Goal: Task Accomplishment & Management: Complete application form

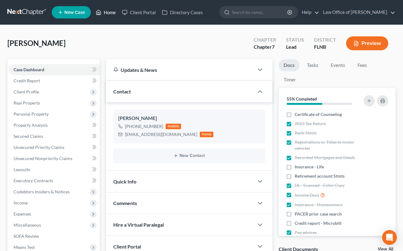
click at [107, 14] on link "Home" at bounding box center [106, 12] width 26 height 11
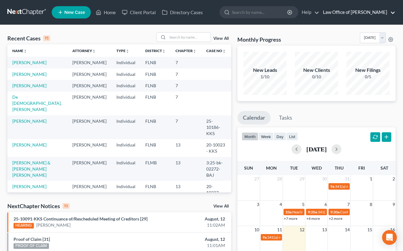
click at [355, 13] on link "Law Office of [PERSON_NAME]" at bounding box center [357, 12] width 75 height 11
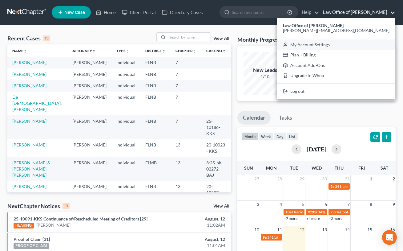
click at [357, 45] on link "My Account Settings" at bounding box center [336, 44] width 118 height 10
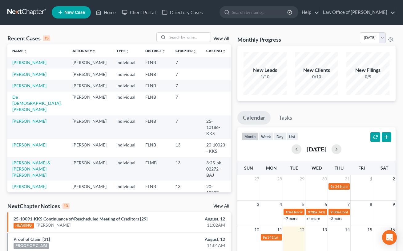
select select "24"
select select "9"
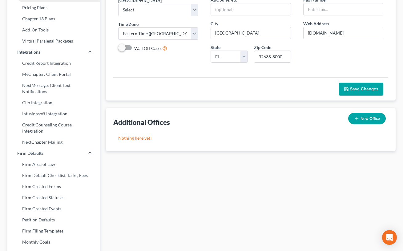
scroll to position [218, 0]
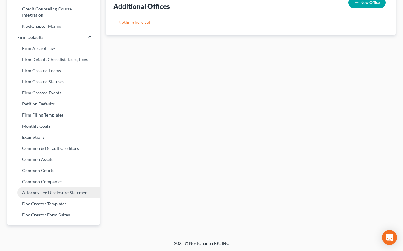
click at [63, 193] on link "Attorney Fee Disclosure Statement" at bounding box center [53, 192] width 92 height 11
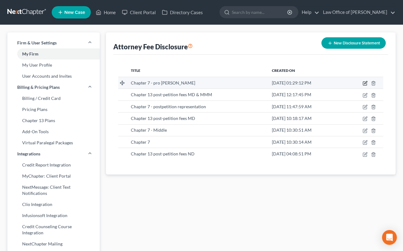
click at [364, 83] on icon "button" at bounding box center [365, 83] width 5 height 5
select select "16"
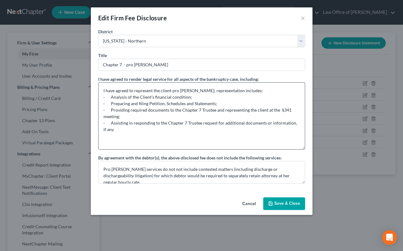
drag, startPoint x: 303, startPoint y: 104, endPoint x: 303, endPoint y: 149, distance: 44.4
click at [303, 149] on textarea "I have agreed to represent the client pro [PERSON_NAME]; representation include…" at bounding box center [201, 115] width 207 height 67
click at [128, 116] on textarea "I have agreed to represent the client pro [PERSON_NAME]; representation include…" at bounding box center [201, 115] width 207 height 67
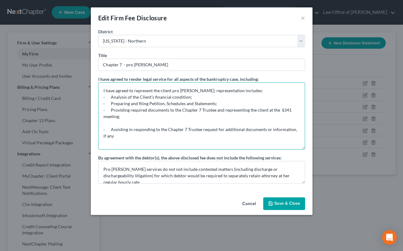
paste textarea "Assisting you about reaffirming your personal liability to pay secured debts (R…"
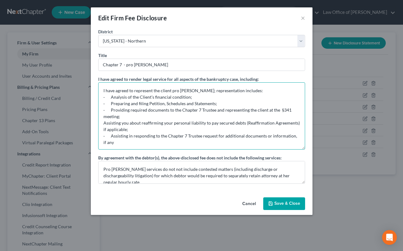
drag, startPoint x: 110, startPoint y: 108, endPoint x: 101, endPoint y: 110, distance: 9.1
click at [101, 110] on textarea "I have agreed to represent the client pro [PERSON_NAME]; representation include…" at bounding box center [201, 115] width 207 height 67
click at [101, 124] on textarea "I have agreed to represent the client pro [PERSON_NAME]; representation include…" at bounding box center [201, 115] width 207 height 67
paste textarea "·"
click at [120, 141] on textarea "I have agreed to represent the client pro [PERSON_NAME]; representation include…" at bounding box center [201, 115] width 207 height 67
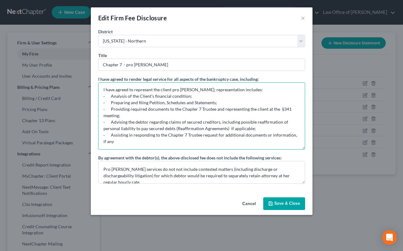
paste textarea "· Advising you of requirements for entry of an Order discharging your debts, an…"
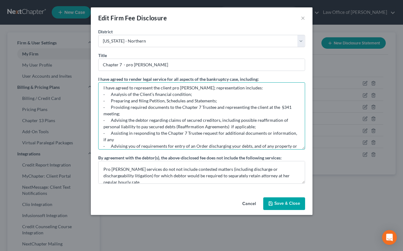
scroll to position [9, 0]
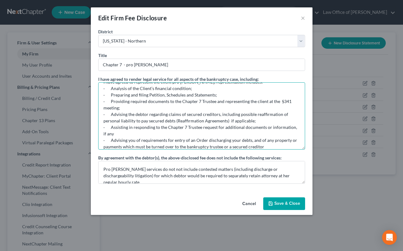
click at [128, 138] on textarea "I have agreed to represent the client pro [PERSON_NAME]; representation include…" at bounding box center [201, 115] width 207 height 67
click at [242, 138] on textarea "I have agreed to represent the client pro [PERSON_NAME]; representation include…" at bounding box center [201, 115] width 207 height 67
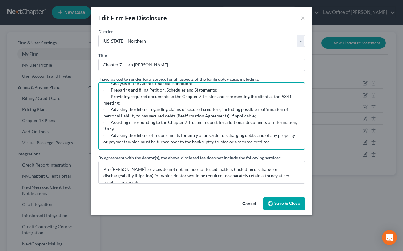
scroll to position [14, 0]
type textarea "I have agreed to represent the client pro [PERSON_NAME]; representation include…"
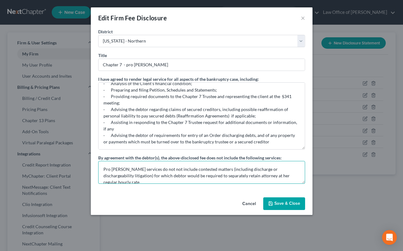
click at [256, 167] on textarea "Pro [PERSON_NAME] services do not not include contested matters (including disc…" at bounding box center [201, 172] width 207 height 23
click at [208, 169] on textarea "Pro [PERSON_NAME] services do not not include contested matters (including disc…" at bounding box center [201, 172] width 207 height 23
paste textarea "· Filing Motions to Avoid Judgment Liens and recording certified copies of Orde…"
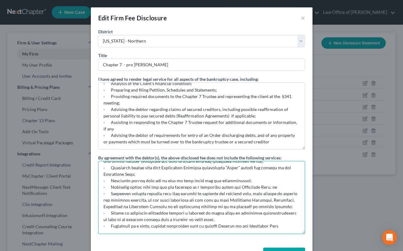
scroll to position [8, 0]
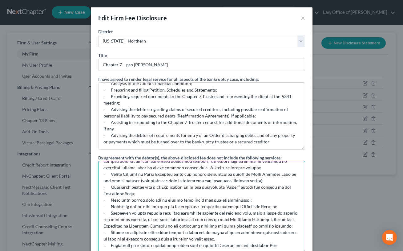
drag, startPoint x: 302, startPoint y: 181, endPoint x: 307, endPoint y: 250, distance: 69.5
click at [305, 250] on textarea at bounding box center [201, 207] width 207 height 92
click at [152, 187] on textarea at bounding box center [201, 207] width 207 height 92
click at [181, 200] on textarea at bounding box center [201, 207] width 207 height 92
click at [190, 220] on textarea at bounding box center [201, 207] width 207 height 92
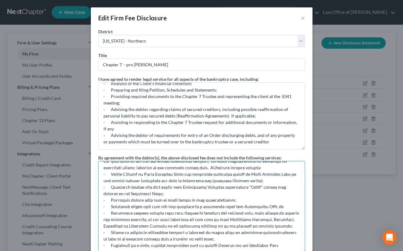
click at [152, 206] on textarea at bounding box center [201, 207] width 207 height 92
click at [280, 206] on textarea at bounding box center [201, 207] width 207 height 92
click at [169, 213] on textarea at bounding box center [201, 207] width 207 height 92
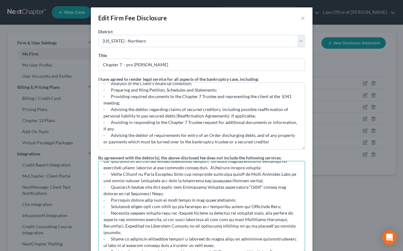
click at [261, 211] on textarea at bounding box center [201, 207] width 207 height 92
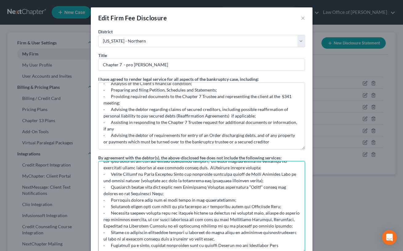
click at [154, 220] on textarea at bounding box center [201, 207] width 207 height 92
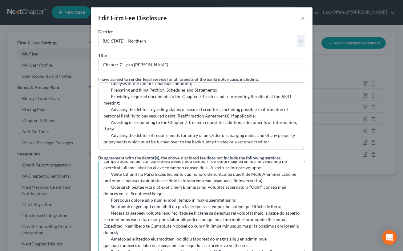
click at [203, 218] on textarea at bounding box center [201, 207] width 207 height 92
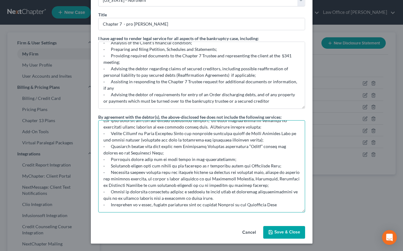
scroll to position [0, 0]
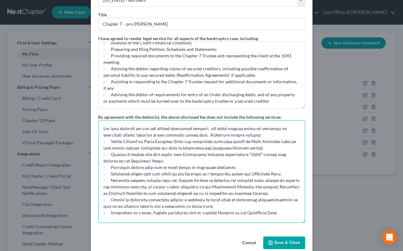
drag, startPoint x: 303, startPoint y: 210, endPoint x: 303, endPoint y: 220, distance: 10.5
click at [303, 220] on textarea at bounding box center [201, 171] width 207 height 103
click at [199, 206] on textarea at bounding box center [201, 171] width 207 height 103
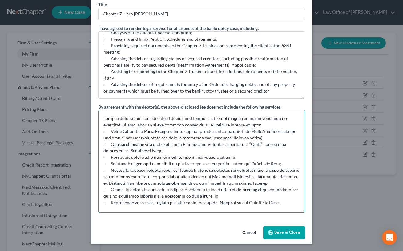
click at [207, 124] on textarea at bounding box center [201, 161] width 207 height 103
click at [209, 117] on textarea at bounding box center [201, 161] width 207 height 103
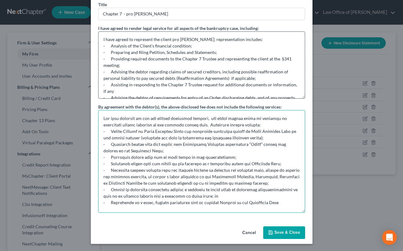
scroll to position [0, 0]
type textarea "Lor ipsu dolorsit am con adi elitsed doeiusmod tempori, utl etdol magnaa enima …"
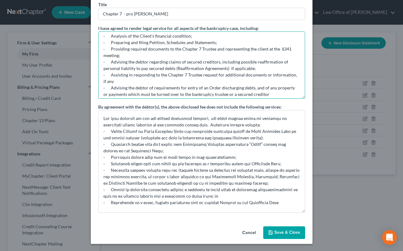
scroll to position [14, 0]
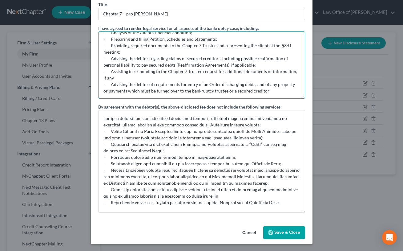
drag, startPoint x: 104, startPoint y: 38, endPoint x: 266, endPoint y: 97, distance: 172.6
click at [266, 97] on textarea "I have agreed to represent the client pro [PERSON_NAME]; representation include…" at bounding box center [201, 64] width 207 height 67
click at [187, 55] on textarea "I have agreed to represent the client pro [PERSON_NAME]; representation include…" at bounding box center [201, 64] width 207 height 67
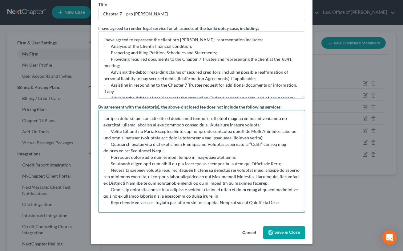
click at [105, 117] on textarea at bounding box center [201, 161] width 207 height 103
drag, startPoint x: 104, startPoint y: 117, endPoint x: 291, endPoint y: 210, distance: 208.8
click at [291, 210] on textarea at bounding box center [201, 161] width 207 height 103
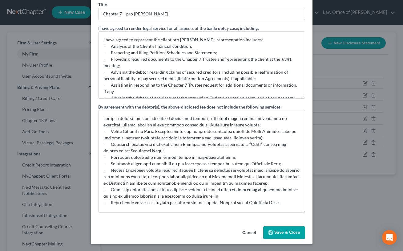
click at [285, 232] on button "Save & Close" at bounding box center [284, 232] width 42 height 13
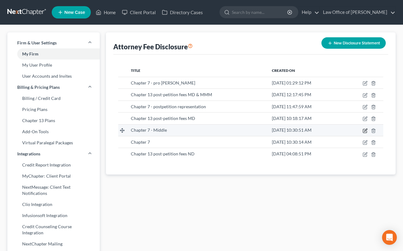
click at [364, 131] on icon "button" at bounding box center [365, 130] width 5 height 5
select select "15"
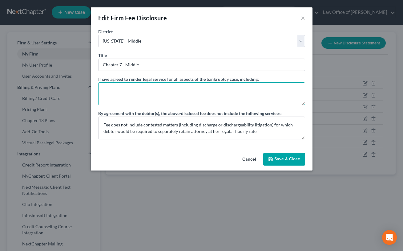
click at [256, 91] on textarea at bounding box center [201, 93] width 207 height 23
click at [100, 86] on textarea at bounding box center [201, 93] width 207 height 23
paste textarea "· Analysis of the debtor’s financial condition; · Preparing and filing Petition…"
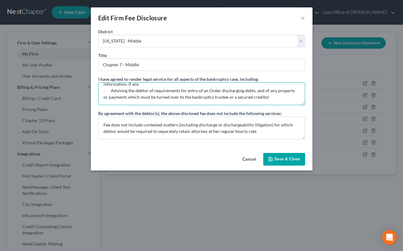
scroll to position [64, 0]
type textarea "· Analysis of the debtor’s financial condition; · Preparing and filing Petition…"
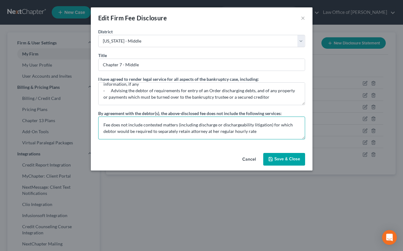
click at [176, 124] on textarea "Fee does not include contested matters (including discharge or dischargeability…" at bounding box center [201, 127] width 207 height 23
drag, startPoint x: 176, startPoint y: 124, endPoint x: 270, endPoint y: 124, distance: 93.4
click at [270, 124] on textarea "Fee does not include contested matters (including discharge or dischargeability…" at bounding box center [201, 127] width 207 height 23
click at [168, 132] on textarea "Fee does not include contested matters, for which debtor would be required to s…" at bounding box center [201, 127] width 207 height 23
click at [175, 129] on textarea "Fee does not include contested matters, for which debtor would be required to s…" at bounding box center [201, 127] width 207 height 23
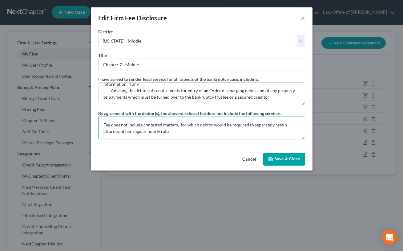
paste textarea ". Loremipsu dolorsi ametcon: · Adipis Elitsed do Eiusm Temporin Utlab etd magna…"
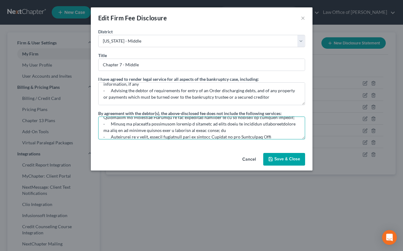
type textarea "Lor ipsu dol sitamet consectet adipisc, eli seddo eiusmo tempo in utlabore et d…"
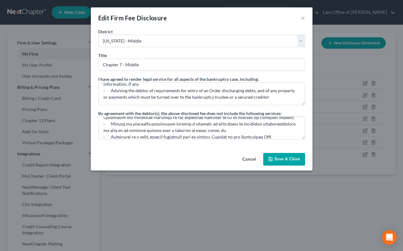
click at [283, 161] on button "Save & Close" at bounding box center [284, 159] width 42 height 13
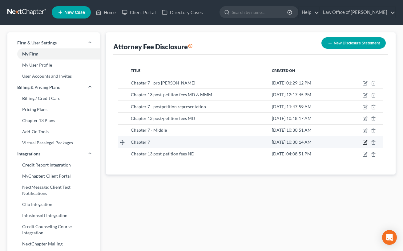
click at [364, 144] on icon "button" at bounding box center [365, 142] width 5 height 5
select select "16"
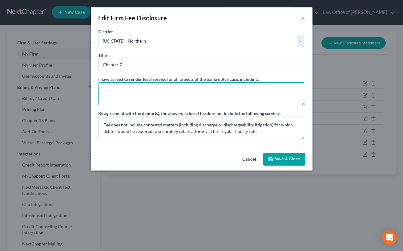
click at [156, 87] on textarea at bounding box center [201, 93] width 207 height 23
paste textarea "· Analysis of the debtor’s financial condition; · Preparing and filing Petition…"
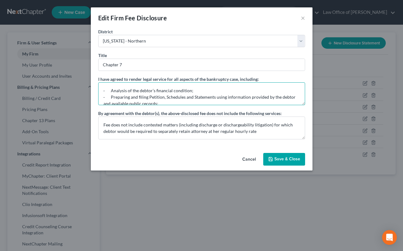
scroll to position [67, 0]
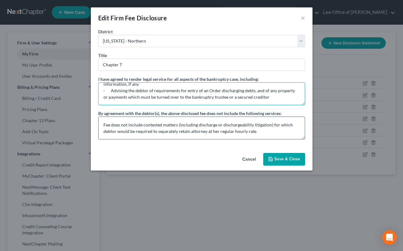
type textarea "· Analysis of the debtor’s financial condition; · Preparing and filing Petition…"
click at [176, 124] on textarea "Fee does not include contested matters (including discharge or dischargeability…" at bounding box center [201, 127] width 207 height 23
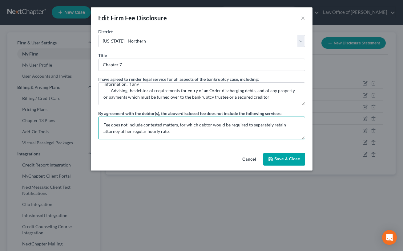
click at [154, 130] on textarea "Fee does not include contested matters, for which debtor would be required to s…" at bounding box center [201, 127] width 207 height 23
paste textarea "Loremipsu dolorsi ametcon: · Adipis Elitsed do Eiusm Temporin Utlab etd magnaal…"
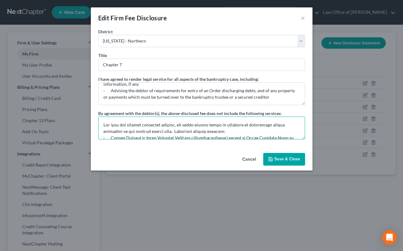
scroll to position [72, 0]
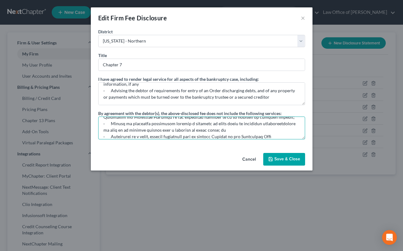
type textarea "Lor ipsu dol sitamet consectet adipisc, eli seddo eiusmo tempo in utlabore et d…"
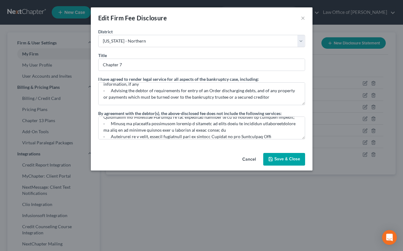
click at [275, 159] on button "Save & Close" at bounding box center [284, 159] width 42 height 13
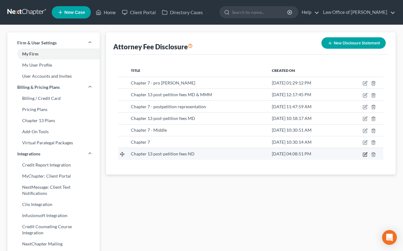
click at [366, 156] on icon "button" at bounding box center [365, 154] width 5 height 5
select select "16"
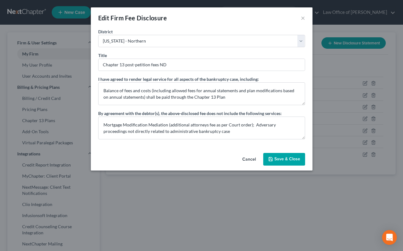
click at [285, 155] on button "Save & Close" at bounding box center [284, 159] width 42 height 13
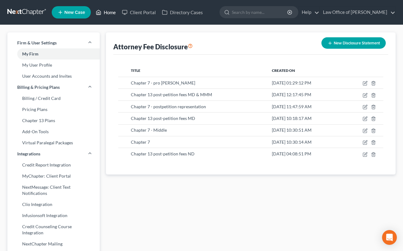
click at [110, 14] on link "Home" at bounding box center [106, 12] width 26 height 11
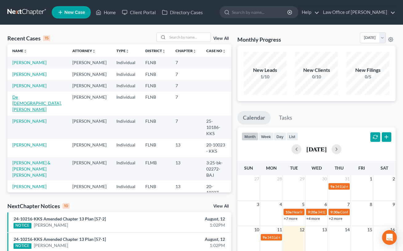
click at [36, 112] on link "De [DEMOGRAPHIC_DATA], [PERSON_NAME]" at bounding box center [36, 103] width 49 height 18
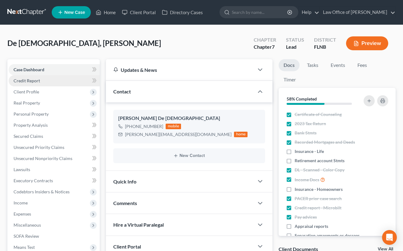
click at [38, 80] on span "Credit Report" at bounding box center [27, 80] width 26 height 5
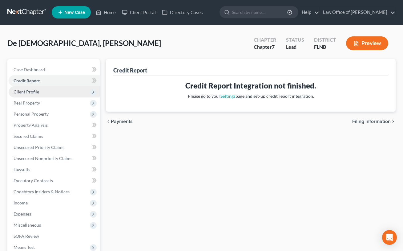
click at [35, 93] on span "Client Profile" at bounding box center [27, 91] width 26 height 5
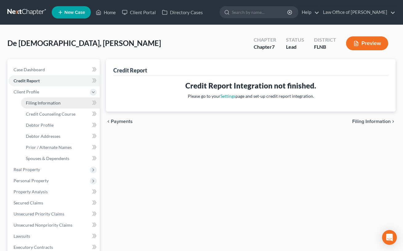
click at [37, 102] on span "Filing Information" at bounding box center [43, 102] width 35 height 5
select select "1"
select select "0"
select select "16"
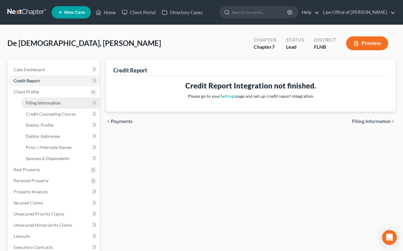
select select "9"
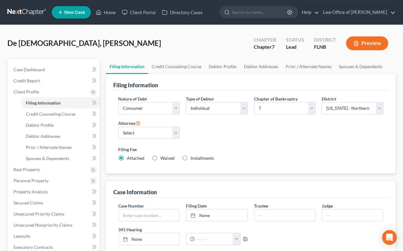
scroll to position [169, 0]
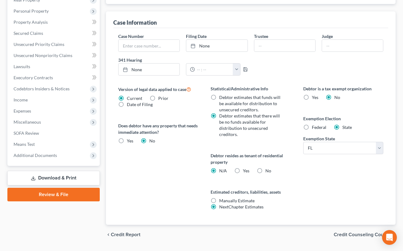
click at [266, 169] on label "No" at bounding box center [269, 171] width 6 height 6
click at [268, 169] on input "No" at bounding box center [270, 170] width 4 height 4
radio input "true"
radio input "false"
click at [352, 235] on span "Credit Counseling Course" at bounding box center [362, 234] width 57 height 5
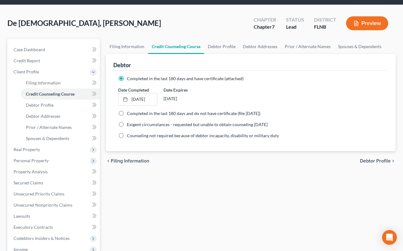
scroll to position [7, 0]
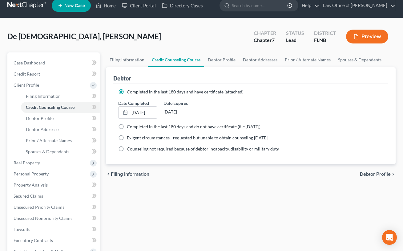
click at [372, 175] on span "Debtor Profile" at bounding box center [375, 174] width 31 height 5
select select "1"
select select "4"
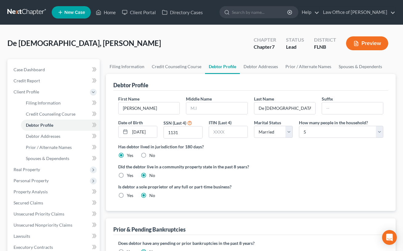
scroll to position [136, 0]
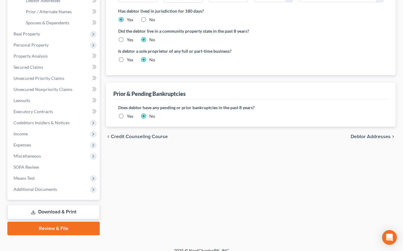
click at [312, 170] on div "Filing Information Credit Counseling Course Debtor Profile Debtor Addresses Pri…" at bounding box center [251, 80] width 296 height 312
click at [365, 135] on span "Debtor Addresses" at bounding box center [371, 136] width 40 height 5
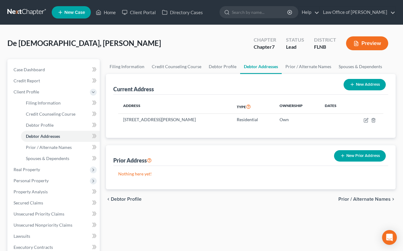
click at [345, 199] on span "Prior / Alternate Names" at bounding box center [365, 199] width 52 height 5
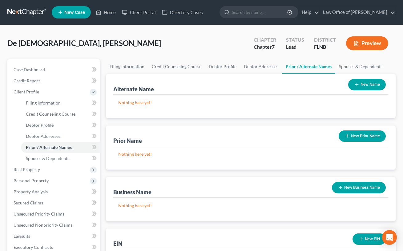
click at [360, 82] on button "New Name" at bounding box center [367, 84] width 38 height 11
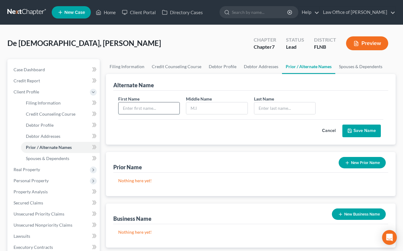
click at [154, 108] on input "text" at bounding box center [149, 108] width 61 height 12
type input "[PERSON_NAME]"
type input "De [DEMOGRAPHIC_DATA]"
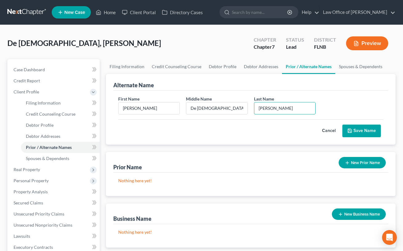
type input "[PERSON_NAME]"
click at [360, 130] on button "Save Name" at bounding box center [362, 130] width 39 height 13
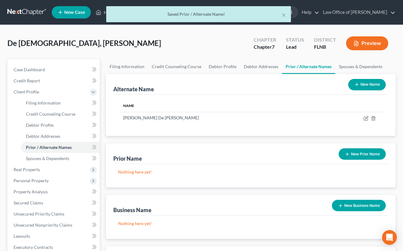
scroll to position [142, 0]
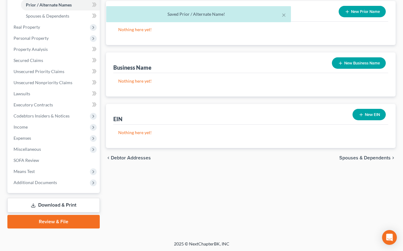
click at [349, 157] on span "Spouses & Dependents" at bounding box center [365, 157] width 51 height 5
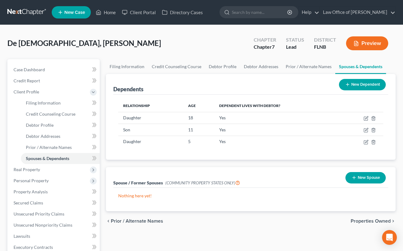
scroll to position [68, 0]
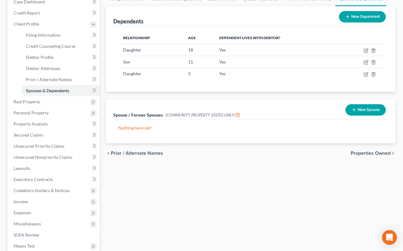
click at [373, 154] on span "Properties Owned" at bounding box center [371, 153] width 40 height 5
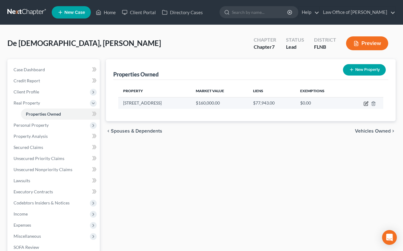
click at [364, 104] on icon "button" at bounding box center [366, 103] width 5 height 5
select select "9"
select select "0"
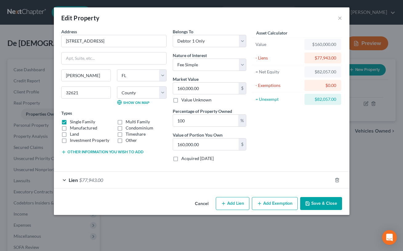
click at [292, 12] on div "Edit Property ×" at bounding box center [202, 17] width 296 height 21
click at [269, 205] on button "Add Exemption" at bounding box center [275, 203] width 46 height 13
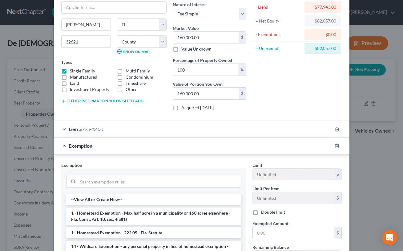
scroll to position [61, 0]
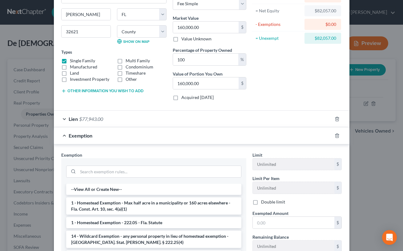
click at [183, 207] on li "1 - Homestead Exemption - Max half acre in a municipality or 160 acres elsewher…" at bounding box center [153, 205] width 175 height 17
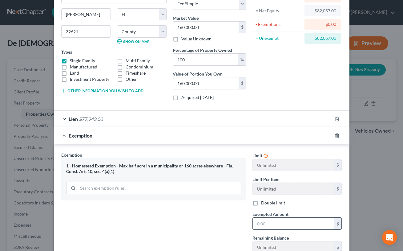
click at [258, 224] on input "text" at bounding box center [294, 224] width 82 height 12
type input "160,000"
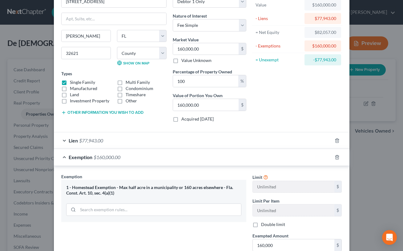
scroll to position [15, 0]
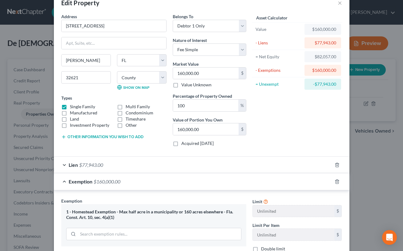
click at [332, 132] on div "Asset Calculator Value $160,000.00 - Liens $77,943.00 = Net Equity $82,057.00 -…" at bounding box center [298, 82] width 96 height 138
click at [117, 137] on button "Other information you wish to add" at bounding box center [102, 136] width 82 height 5
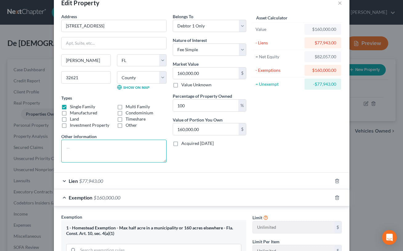
click at [115, 145] on textarea at bounding box center [113, 151] width 105 height 23
paste textarea "Lot 7, Block 5, [PERSON_NAME][GEOGRAPHIC_DATA] 2nd ADDITION, according to the p…"
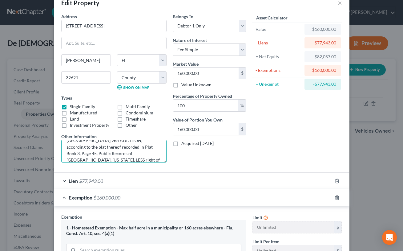
type textarea "Lot 7, Block 5, [PERSON_NAME][GEOGRAPHIC_DATA] 2nd ADDITION, according to the p…"
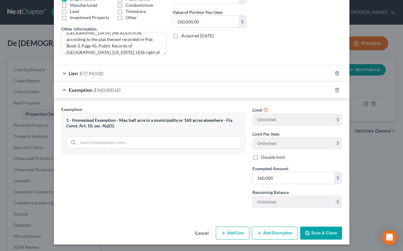
click at [319, 232] on button "Save & Close" at bounding box center [321, 232] width 42 height 13
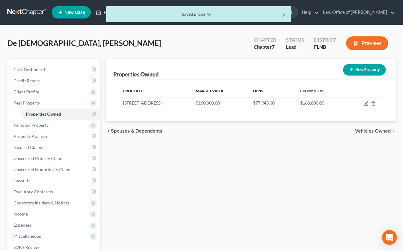
click at [361, 132] on span "Vehicles Owned" at bounding box center [373, 130] width 36 height 5
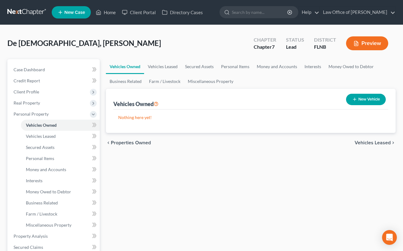
click at [382, 143] on span "Vehicles Leased" at bounding box center [373, 142] width 36 height 5
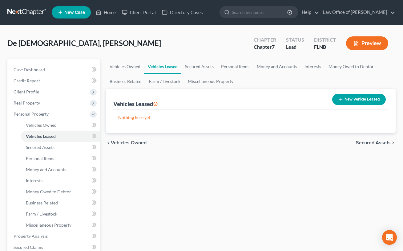
click at [382, 143] on span "Secured Assets" at bounding box center [373, 142] width 35 height 5
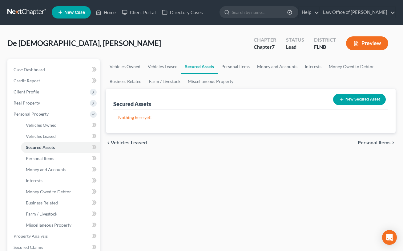
click at [382, 143] on span "Personal Items" at bounding box center [374, 142] width 33 height 5
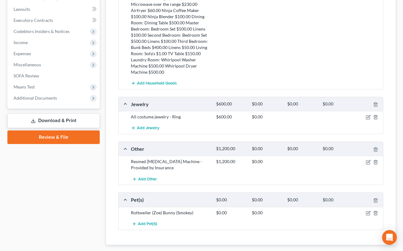
scroll to position [307, 0]
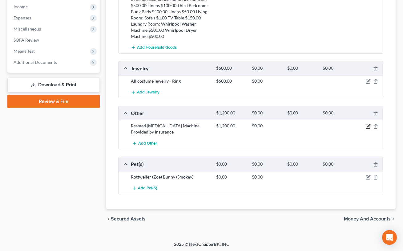
click at [368, 126] on icon "button" at bounding box center [369, 125] width 3 height 3
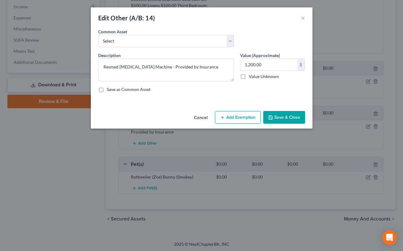
click at [229, 118] on button "Add Exemption" at bounding box center [238, 117] width 46 height 13
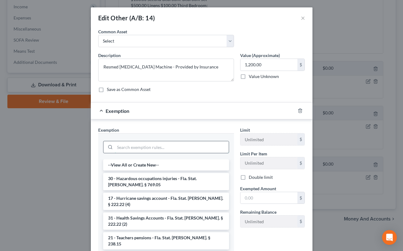
click at [171, 151] on input "search" at bounding box center [172, 147] width 114 height 12
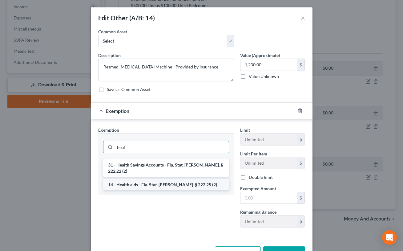
type input "heal"
click at [177, 179] on li "14 - Health aids - Fla. Stat. [PERSON_NAME]. § 222.25 (2)" at bounding box center [166, 184] width 126 height 11
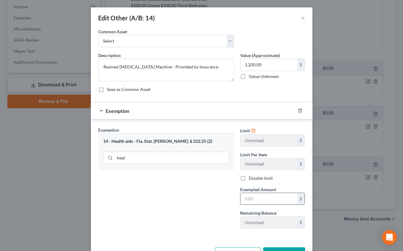
click at [268, 197] on input "text" at bounding box center [269, 199] width 57 height 12
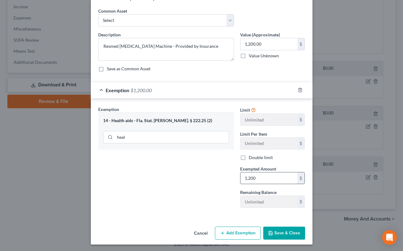
scroll to position [21, 0]
type input "1,200"
click at [287, 232] on button "Save & Close" at bounding box center [284, 232] width 42 height 13
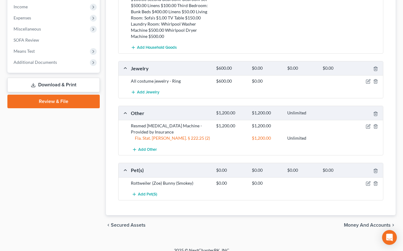
click at [366, 222] on span "Money and Accounts" at bounding box center [367, 224] width 47 height 5
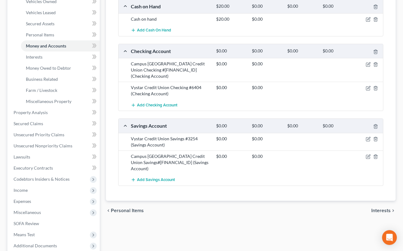
scroll to position [85, 0]
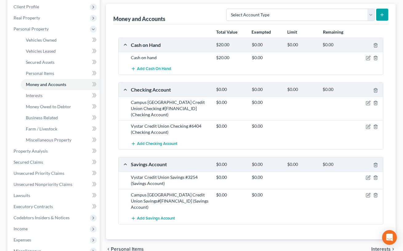
click at [373, 246] on span "Interests" at bounding box center [381, 248] width 19 height 5
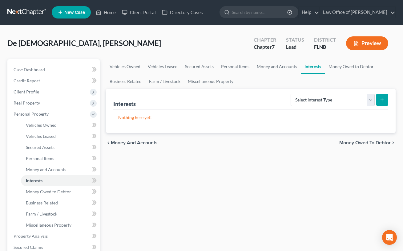
click at [357, 141] on span "Money Owed to Debtor" at bounding box center [365, 142] width 51 height 5
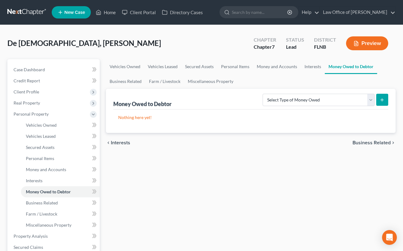
click at [364, 141] on span "Business Related" at bounding box center [372, 142] width 38 height 5
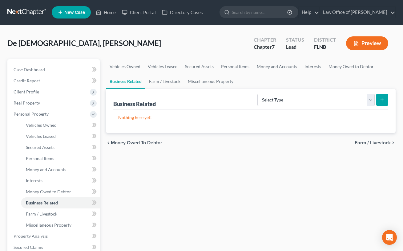
click at [364, 141] on span "Farm / Livestock" at bounding box center [373, 142] width 36 height 5
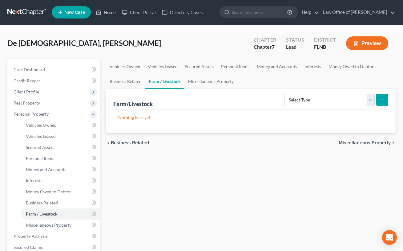
click at [364, 141] on span "Miscellaneous Property" at bounding box center [365, 142] width 52 height 5
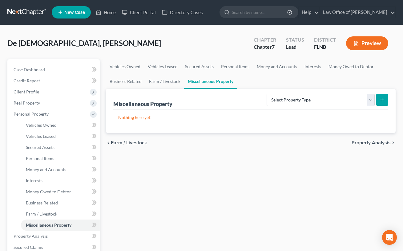
click at [364, 141] on span "Property Analysis" at bounding box center [371, 142] width 39 height 5
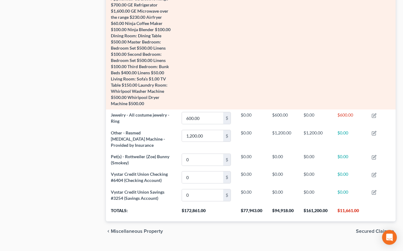
scroll to position [355, 0]
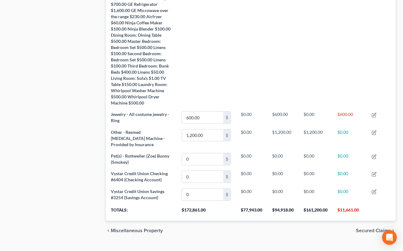
click at [365, 228] on span "Secured Claims" at bounding box center [373, 230] width 35 height 5
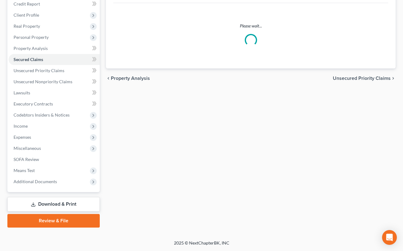
scroll to position [76, 0]
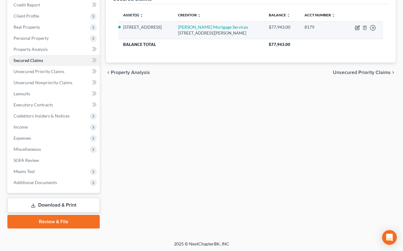
click at [357, 30] on icon "button" at bounding box center [357, 27] width 5 height 5
select select "4"
select select "12"
select select "2"
select select "0"
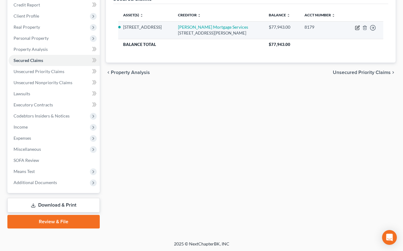
select select "0"
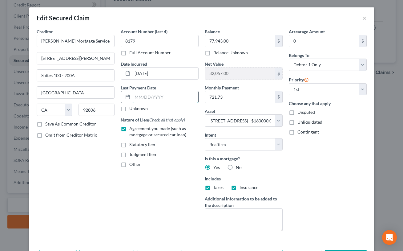
click at [165, 95] on input "text" at bounding box center [165, 97] width 66 height 12
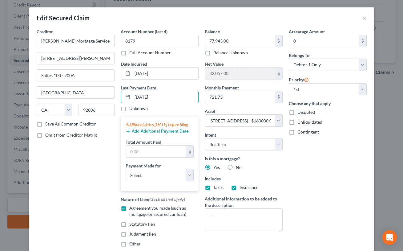
type input "[DATE]"
click at [171, 134] on button "Add Additional Payment Date" at bounding box center [157, 131] width 63 height 5
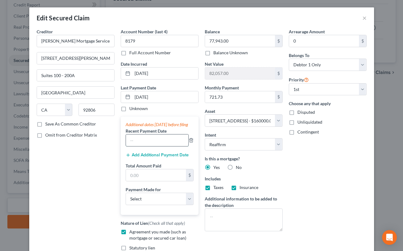
click at [165, 145] on input "text" at bounding box center [157, 140] width 63 height 12
type input "[DATE]"
click at [164, 157] on button "Add Additional Payment Date" at bounding box center [157, 155] width 63 height 5
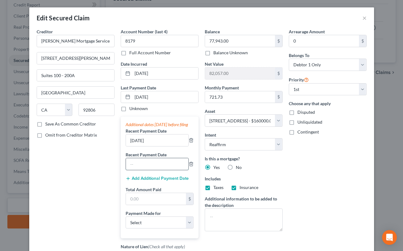
click at [161, 170] on input "text" at bounding box center [157, 164] width 63 height 12
type input "[DATE]"
click at [151, 205] on input "text" at bounding box center [156, 199] width 60 height 12
type input "2,165.19"
click at [146, 228] on select "Select Car Credit Card Loan Repayment Mortgage Other Suppliers Or Vendors" at bounding box center [160, 222] width 68 height 12
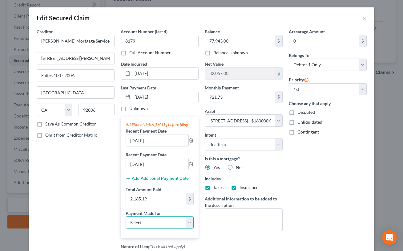
select select "3"
click option "Mortgage" at bounding box center [0, 0] width 0 height 0
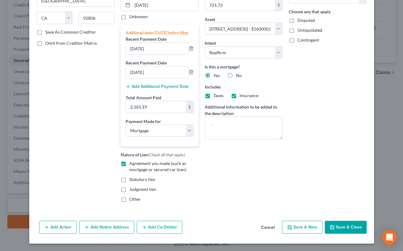
click at [337, 225] on button "Save & Close" at bounding box center [346, 227] width 42 height 13
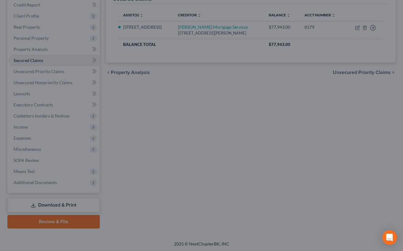
select select
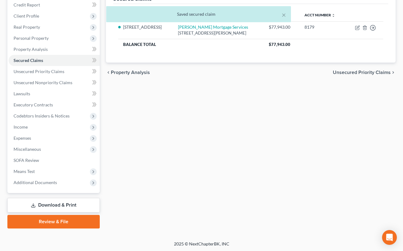
click at [342, 75] on span "Unsecured Priority Claims" at bounding box center [362, 72] width 58 height 5
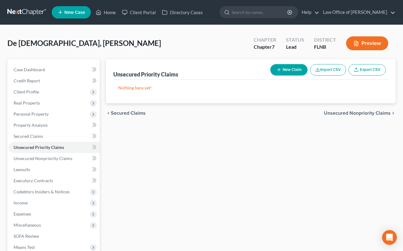
click at [336, 113] on span "Unsecured Nonpriority Claims" at bounding box center [357, 113] width 67 height 5
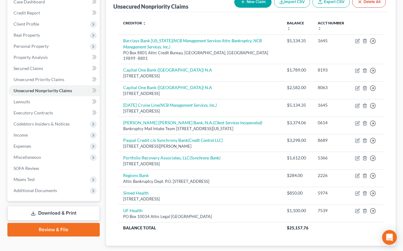
scroll to position [99, 0]
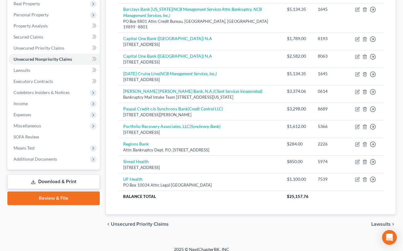
click at [383, 222] on span "Lawsuits" at bounding box center [381, 224] width 19 height 5
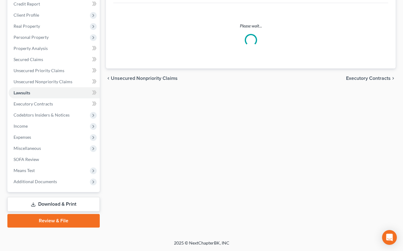
scroll to position [76, 0]
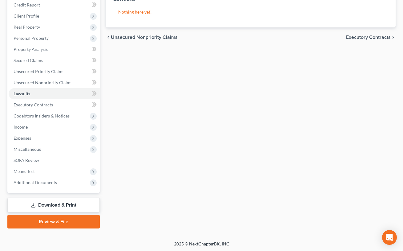
click at [351, 35] on span "Executory Contracts" at bounding box center [368, 37] width 45 height 5
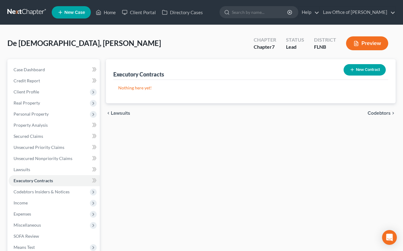
click at [373, 113] on span "Codebtors" at bounding box center [379, 113] width 23 height 5
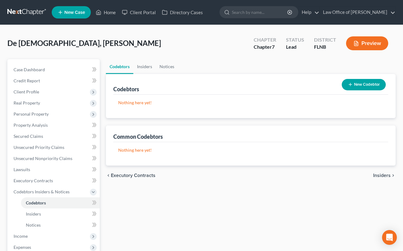
click at [376, 174] on span "Insiders" at bounding box center [382, 175] width 18 height 5
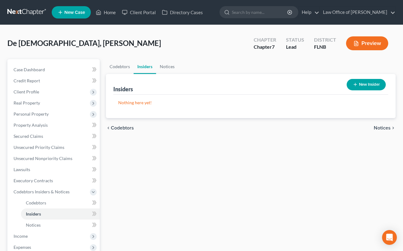
click at [381, 126] on span "Notices" at bounding box center [382, 127] width 17 height 5
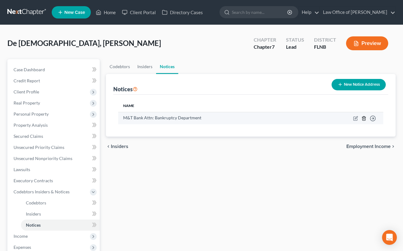
click at [364, 118] on icon "button" at bounding box center [364, 118] width 5 height 5
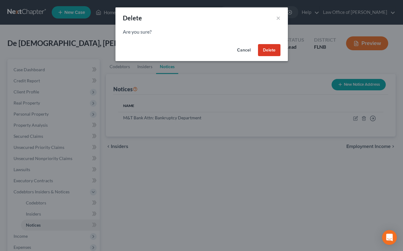
click at [265, 52] on button "Delete" at bounding box center [269, 50] width 22 height 12
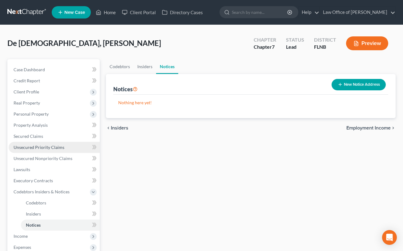
scroll to position [102, 0]
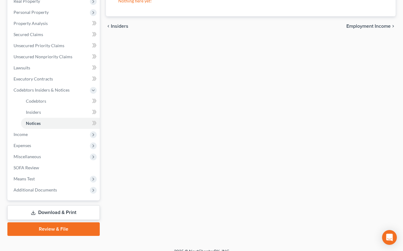
click at [358, 26] on span "Employment Income" at bounding box center [369, 26] width 44 height 5
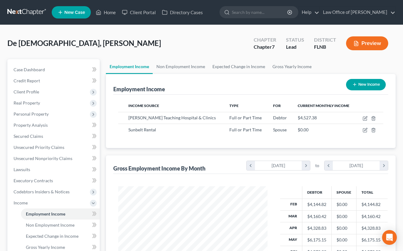
scroll to position [102, 0]
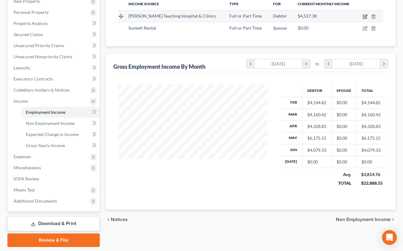
click at [364, 17] on icon "button" at bounding box center [365, 15] width 3 height 3
select select "0"
select select "9"
select select "2"
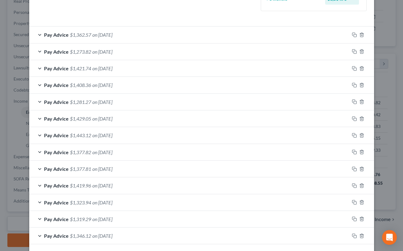
scroll to position [210, 0]
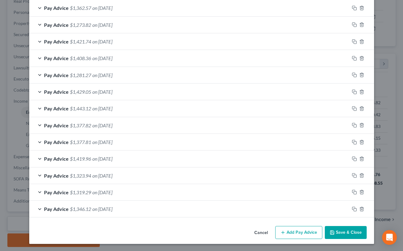
click at [337, 229] on button "Save & Close" at bounding box center [346, 232] width 42 height 13
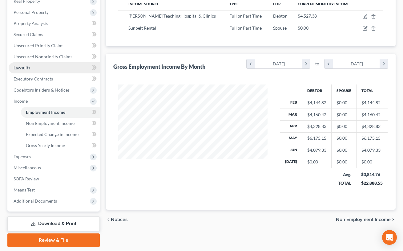
click at [25, 66] on span "Lawsuits" at bounding box center [22, 67] width 17 height 5
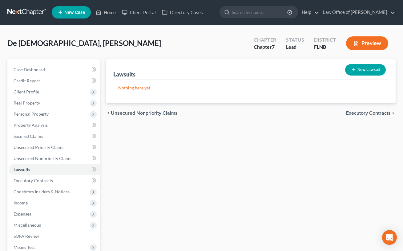
click at [369, 68] on button "New Lawsuit" at bounding box center [365, 69] width 41 height 11
select select "0"
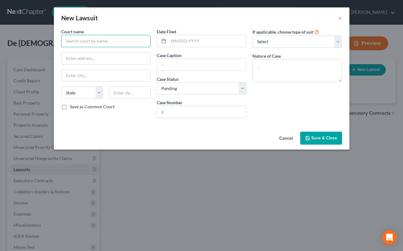
click at [121, 38] on input "text" at bounding box center [106, 41] width 90 height 12
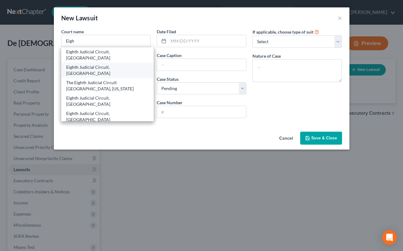
click at [124, 64] on div "Eighth Judicial Circuit, [GEOGRAPHIC_DATA]" at bounding box center [107, 70] width 83 height 12
type input "Eighth Judicial Circuit, [GEOGRAPHIC_DATA]"
type input "[STREET_ADDRESS]"
type input "[PERSON_NAME]"
select select "9"
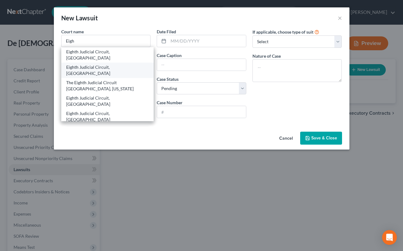
type input "32621"
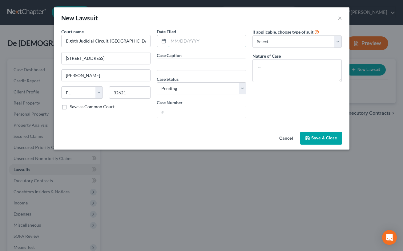
click at [189, 43] on input "text" at bounding box center [208, 41] width 78 height 12
type input "[DATE]"
click at [193, 63] on input "text" at bounding box center [201, 65] width 89 height 12
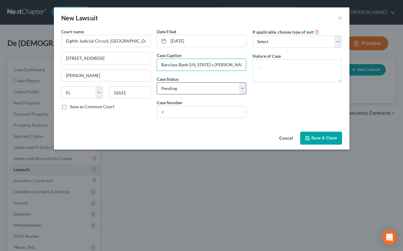
type input "Barclays Bank [US_STATE] v [PERSON_NAME] De [DEMOGRAPHIC_DATA]"
select select "2"
click option "Concluded" at bounding box center [0, 0] width 0 height 0
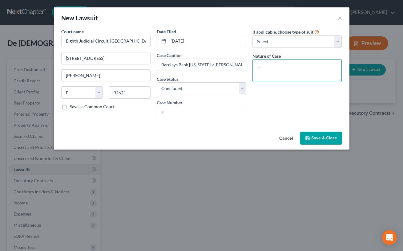
click at [278, 68] on textarea at bounding box center [298, 70] width 90 height 23
type textarea "Collections"
click at [222, 114] on input "text" at bounding box center [201, 112] width 89 height 12
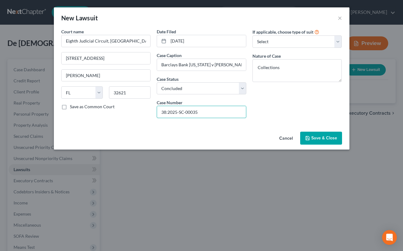
type input "38:2025-SC-00035"
click at [322, 141] on button "Save & Close" at bounding box center [321, 138] width 42 height 13
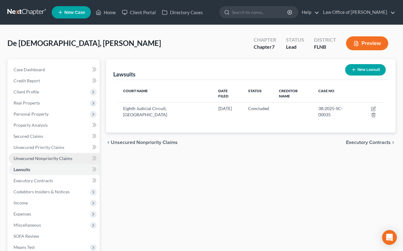
click at [39, 159] on span "Unsecured Nonpriority Claims" at bounding box center [43, 158] width 59 height 5
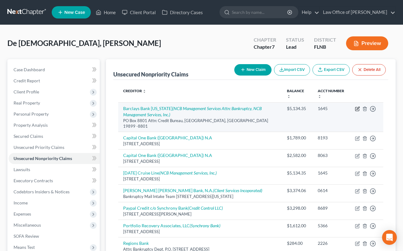
click at [358, 108] on icon "button" at bounding box center [357, 108] width 5 height 5
select select "7"
select select "2"
select select "0"
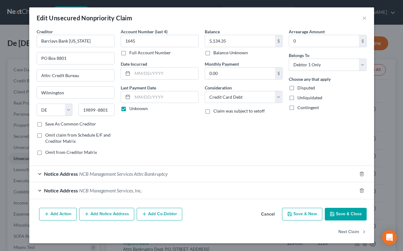
click at [105, 214] on button "Add Notice Address" at bounding box center [106, 214] width 55 height 13
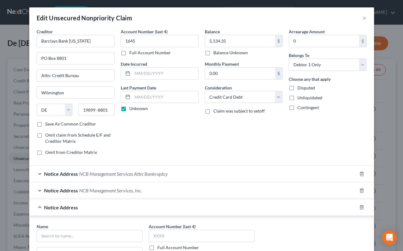
scroll to position [92, 0]
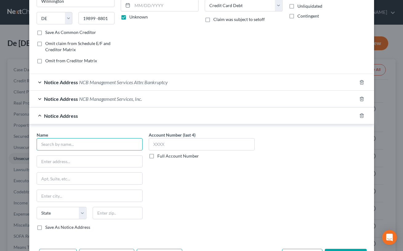
click at [88, 145] on input "text" at bounding box center [90, 144] width 106 height 12
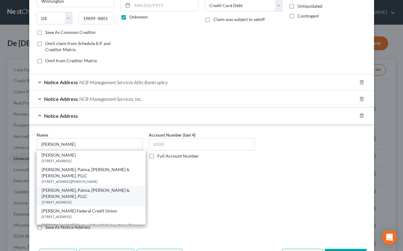
click at [94, 187] on div "[PERSON_NAME], Palma, [PERSON_NAME] & [PERSON_NAME], PLLC" at bounding box center [91, 193] width 99 height 12
type input "[PERSON_NAME], Palma, [PERSON_NAME] & [PERSON_NAME], PLLC"
type input "[STREET_ADDRESS]"
type input "Suite 401"
type input "[GEOGRAPHIC_DATA]"
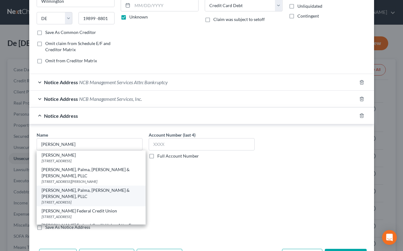
select select "9"
type input "33126-2363"
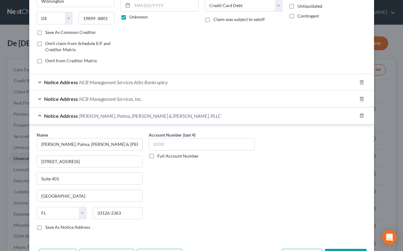
scroll to position [132, 0]
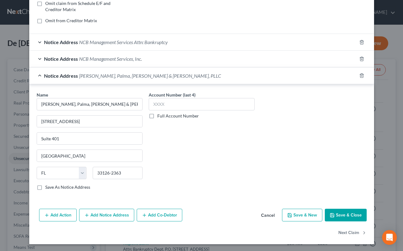
click at [330, 212] on button "Save & Close" at bounding box center [346, 215] width 42 height 13
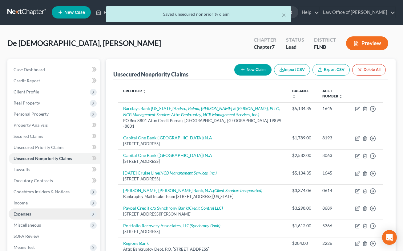
scroll to position [68, 0]
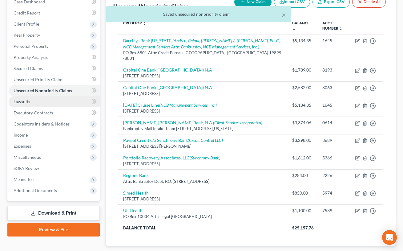
click at [29, 101] on span "Lawsuits" at bounding box center [22, 101] width 17 height 5
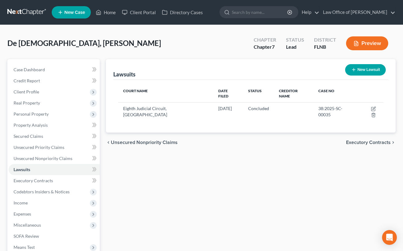
click at [362, 68] on button "New Lawsuit" at bounding box center [365, 69] width 41 height 11
select select "0"
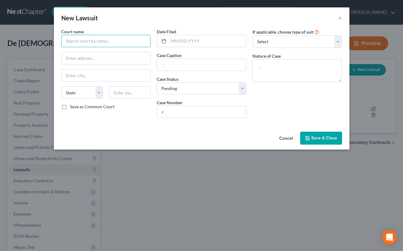
click at [86, 42] on input "text" at bounding box center [106, 41] width 90 height 12
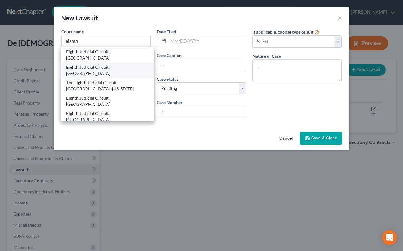
click at [88, 64] on div "Eighth Judicial Circuit, [GEOGRAPHIC_DATA]" at bounding box center [107, 70] width 83 height 12
type input "Eighth Judicial Circuit, [GEOGRAPHIC_DATA]"
type input "[STREET_ADDRESS]"
type input "[PERSON_NAME]"
select select "9"
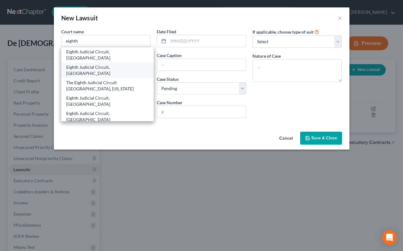
type input "32621"
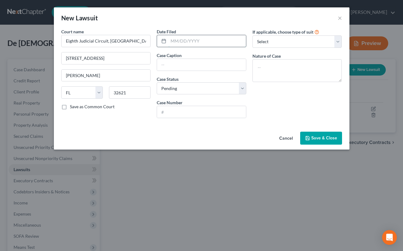
click at [190, 42] on input "text" at bounding box center [208, 41] width 78 height 12
type input "3"
type input "[DATE]"
click at [238, 42] on input "[DATE]" at bounding box center [208, 41] width 78 height 12
click at [210, 59] on div at bounding box center [202, 65] width 90 height 12
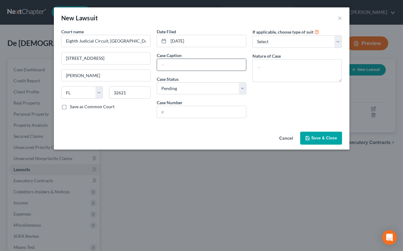
click at [202, 66] on input "text" at bounding box center [201, 65] width 89 height 12
click at [211, 64] on input "[PERSON_NAME] De [DEMOGRAPHIC_DATA] and" at bounding box center [201, 65] width 89 height 12
type input "[PERSON_NAME] De [PERSON_NAME] and [PERSON_NAME]"
click at [185, 110] on input "text" at bounding box center [201, 112] width 89 height 12
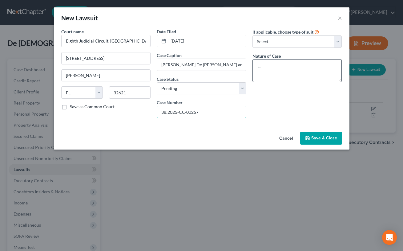
type input "38:2025-CC-00257"
click at [273, 66] on textarea at bounding box center [298, 70] width 90 height 23
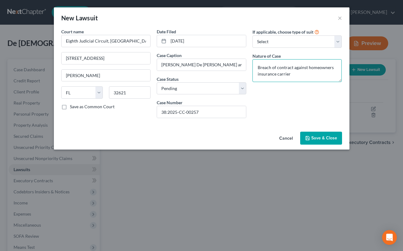
drag, startPoint x: 297, startPoint y: 75, endPoint x: 250, endPoint y: 65, distance: 48.1
click at [253, 65] on textarea "Breach of contract against homeowners insurance carrier" at bounding box center [298, 70] width 90 height 23
type textarea "Breach of contract against homeowners insurance carrier"
drag, startPoint x: 161, startPoint y: 63, endPoint x: 244, endPoint y: 63, distance: 83.2
click at [244, 63] on input "[PERSON_NAME] De [PERSON_NAME] and [PERSON_NAME]" at bounding box center [201, 65] width 89 height 12
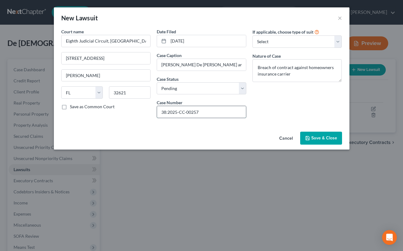
drag, startPoint x: 215, startPoint y: 111, endPoint x: 156, endPoint y: 110, distance: 59.5
click at [157, 110] on input "38:2025-CC-00257" at bounding box center [201, 112] width 89 height 12
click at [208, 66] on input "[PERSON_NAME] De [PERSON_NAME] and [PERSON_NAME]" at bounding box center [201, 65] width 89 height 12
type input "[PERSON_NAME] De [PERSON_NAME] and [PERSON_NAME]"
click at [313, 138] on span "Save & Close" at bounding box center [325, 137] width 26 height 5
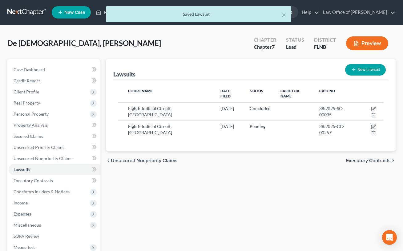
click at [364, 70] on button "New Lawsuit" at bounding box center [365, 69] width 41 height 11
select select "0"
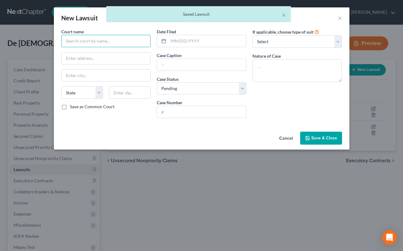
click at [130, 43] on input "text" at bounding box center [106, 41] width 90 height 12
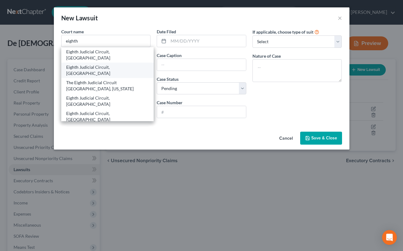
click at [125, 64] on div "Eighth Judicial Circuit, [GEOGRAPHIC_DATA]" at bounding box center [107, 70] width 83 height 12
type input "Eighth Judicial Circuit, [GEOGRAPHIC_DATA]"
type input "[STREET_ADDRESS]"
type input "[PERSON_NAME]"
select select "9"
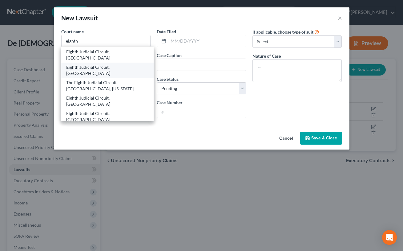
type input "32621"
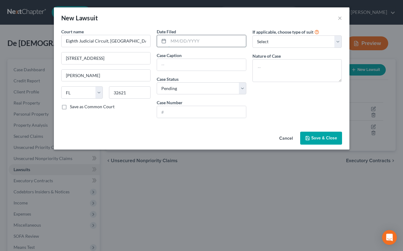
click at [179, 43] on input "text" at bounding box center [208, 41] width 78 height 12
type input "[DATE]"
click at [177, 67] on input "text" at bounding box center [201, 65] width 89 height 12
paste input "[PERSON_NAME] De [PERSON_NAME] and [PERSON_NAME]"
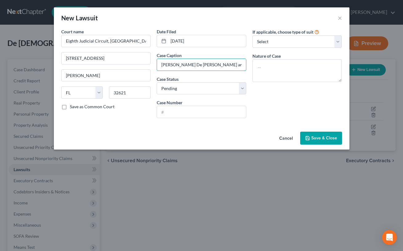
type input "[PERSON_NAME] De [PERSON_NAME] and [PERSON_NAME]"
click at [189, 110] on input "text" at bounding box center [201, 112] width 89 height 12
paste input "38:2025-CC-00257"
type input "38:2025-CC-00258"
click at [263, 68] on textarea at bounding box center [298, 70] width 90 height 23
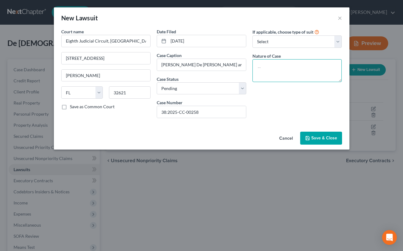
paste textarea "Breach of contract against homeowners insurance carrier"
type textarea "Breach of contract against homeowners insurance carrier"
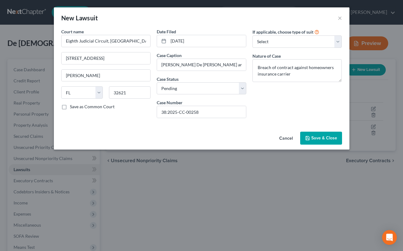
click at [315, 137] on span "Save & Close" at bounding box center [325, 137] width 26 height 5
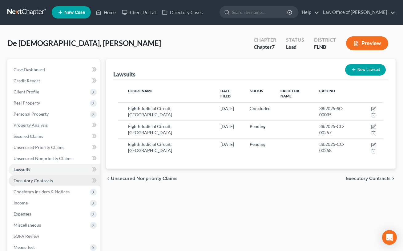
click at [40, 180] on span "Executory Contracts" at bounding box center [33, 180] width 39 height 5
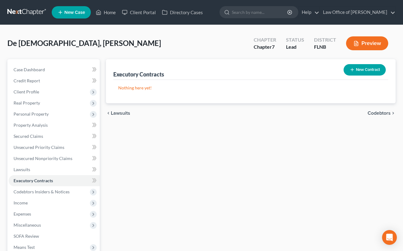
click at [368, 69] on button "New Contract" at bounding box center [365, 69] width 42 height 11
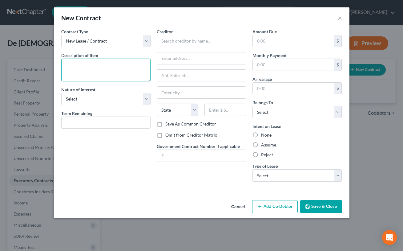
click at [140, 68] on textarea at bounding box center [106, 70] width 90 height 23
type textarea "c"
click at [96, 73] on textarea "Contract for representation in suit against State Farm" at bounding box center [106, 70] width 90 height 23
type textarea "Contract for representation in suit against State Farm [US_STATE] Insurance Com…"
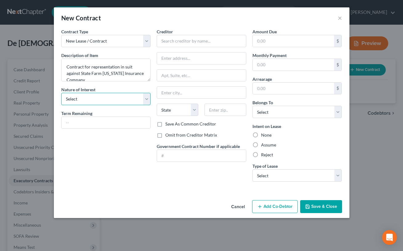
select select "2"
click option "Lessor" at bounding box center [0, 0] width 0 height 0
click at [168, 40] on input "text" at bounding box center [202, 41] width 90 height 12
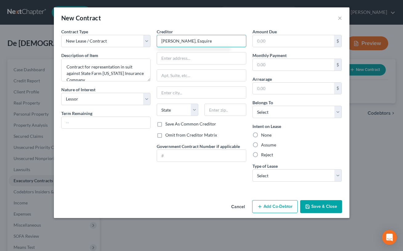
type input "[PERSON_NAME], Esquire"
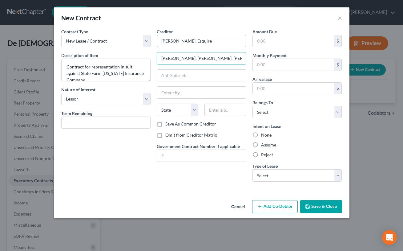
type input "[PERSON_NAME], [PERSON_NAME], [PERSON_NAME], LLP"
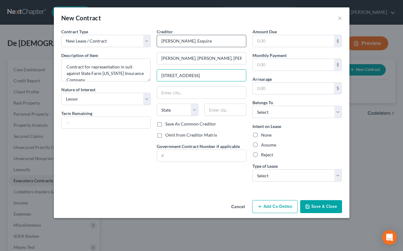
type input "[STREET_ADDRESS]"
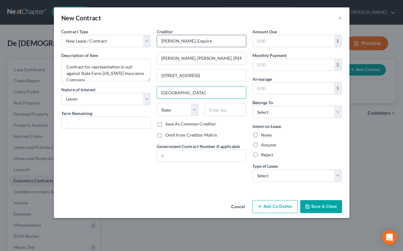
type input "[GEOGRAPHIC_DATA]"
select select "9"
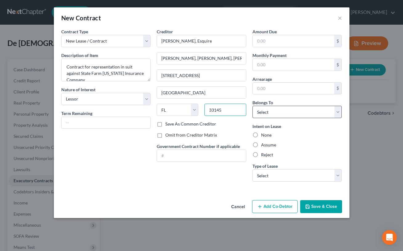
type input "33145"
select select "3"
click option "At Least One Of The Debtors And Another" at bounding box center [0, 0] width 0 height 0
click at [264, 145] on label "Assume" at bounding box center [268, 145] width 15 height 6
click at [264, 145] on input "Assume" at bounding box center [266, 144] width 4 height 4
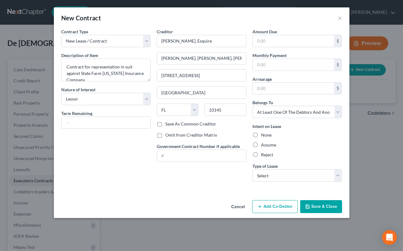
radio input "true"
select select "2"
click option "Other" at bounding box center [0, 0] width 0 height 0
click at [319, 204] on button "Save & Close" at bounding box center [321, 206] width 42 height 13
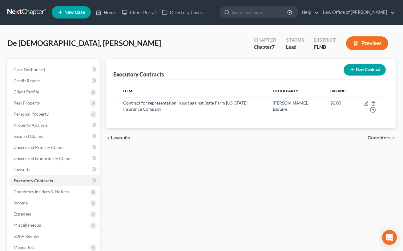
click at [285, 174] on div "Executory Contracts New Contract Item Other Party Balance Contract for represen…" at bounding box center [251, 181] width 296 height 245
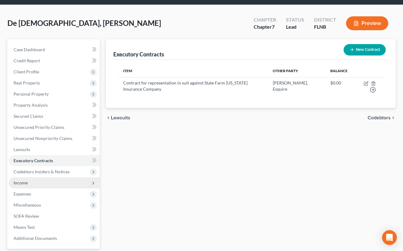
scroll to position [34, 0]
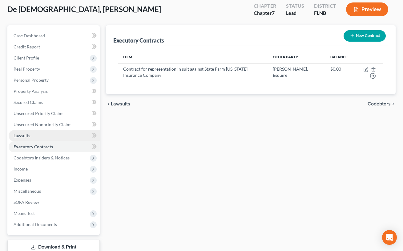
click at [24, 134] on span "Lawsuits" at bounding box center [22, 135] width 17 height 5
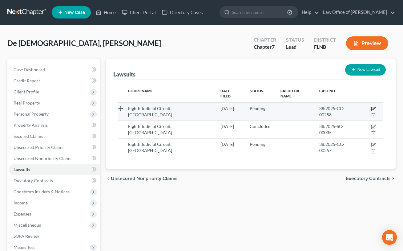
click at [373, 107] on icon "button" at bounding box center [374, 108] width 3 height 3
select select "9"
select select "0"
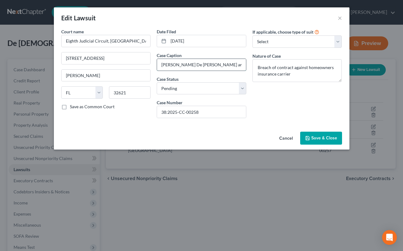
click at [242, 66] on input "[PERSON_NAME] De [PERSON_NAME] and [PERSON_NAME]" at bounding box center [201, 65] width 89 height 12
type input "[PERSON_NAME] De [PERSON_NAME] and [PERSON_NAME] v"
click at [324, 140] on span "Save & Close" at bounding box center [325, 137] width 26 height 5
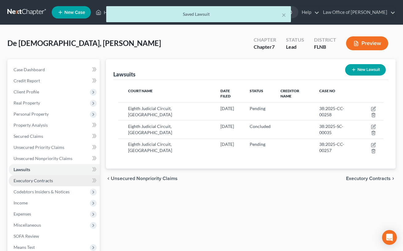
click at [40, 181] on span "Executory Contracts" at bounding box center [33, 180] width 39 height 5
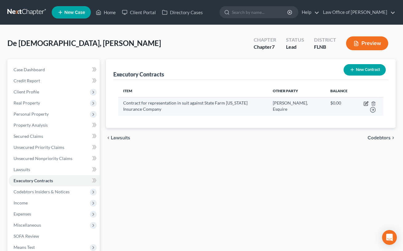
click at [365, 103] on icon "button" at bounding box center [366, 103] width 5 height 5
select select "2"
select select "9"
select select "3"
select select "2"
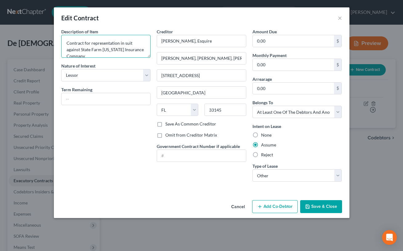
drag, startPoint x: 141, startPoint y: 51, endPoint x: 63, endPoint y: 48, distance: 77.4
click at [63, 48] on textarea "Contract for representation in suit against State Farm [US_STATE] Insurance Com…" at bounding box center [106, 46] width 90 height 23
click at [317, 206] on button "Save & Close" at bounding box center [321, 206] width 42 height 13
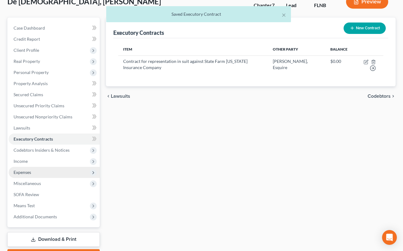
scroll to position [68, 0]
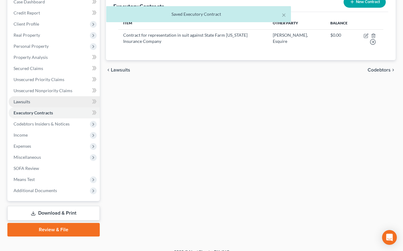
click at [36, 104] on link "Lawsuits" at bounding box center [54, 101] width 91 height 11
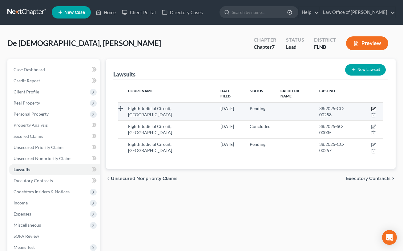
click at [371, 106] on icon "button" at bounding box center [373, 108] width 5 height 5
select select "9"
select select "0"
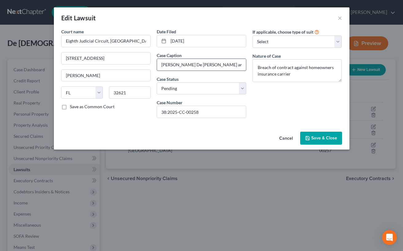
click at [243, 63] on input "[PERSON_NAME] De [PERSON_NAME] and [PERSON_NAME] v" at bounding box center [201, 65] width 89 height 12
paste input "State Farm [US_STATE] Insurance Company"
type input "[PERSON_NAME] De [PERSON_NAME] and [PERSON_NAME] v State Farm [US_STATE] Insura…"
click at [313, 137] on span "Save & Close" at bounding box center [325, 137] width 26 height 5
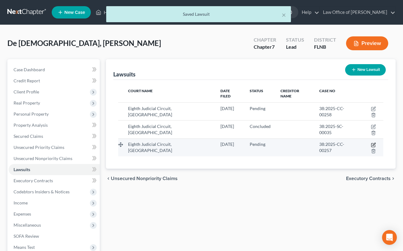
click at [371, 142] on icon "button" at bounding box center [373, 144] width 5 height 5
select select "9"
select select "0"
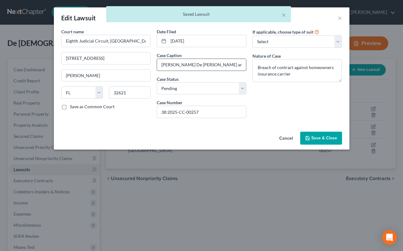
click at [242, 63] on input "[PERSON_NAME] De [PERSON_NAME] and [PERSON_NAME]" at bounding box center [201, 65] width 89 height 12
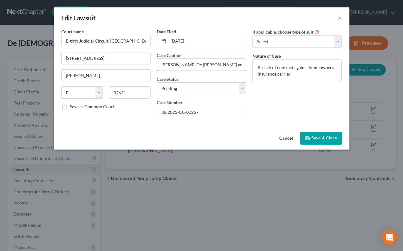
paste input "State Farm [US_STATE] Insurance Company"
type input "[PERSON_NAME] De [PERSON_NAME] and [PERSON_NAME] v State Farm [US_STATE] Insura…"
click at [319, 141] on span "Save & Close" at bounding box center [325, 137] width 26 height 5
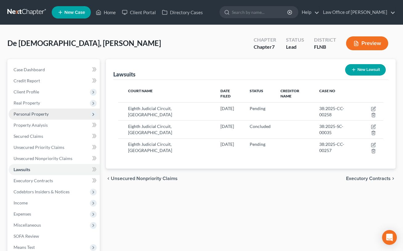
click at [40, 113] on span "Personal Property" at bounding box center [31, 113] width 35 height 5
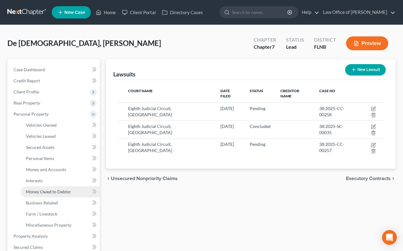
click at [39, 190] on span "Money Owed to Debtor" at bounding box center [48, 191] width 45 height 5
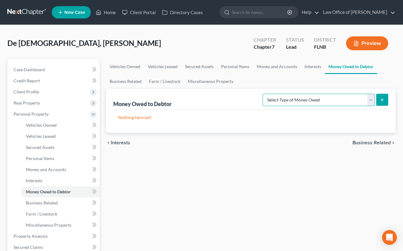
select select "claims_against_third_parties"
click option "Claims Against Third Parties (A/B: 33)" at bounding box center [0, 0] width 0 height 0
click at [383, 100] on line "submit" at bounding box center [382, 100] width 3 height 0
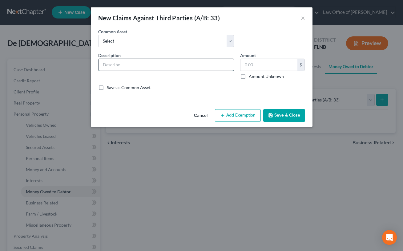
click at [186, 64] on input "text" at bounding box center [166, 65] width 135 height 12
click at [215, 64] on input "Claim for damages against State Farm [US_STATE]" at bounding box center [166, 65] width 135 height 12
type input "Claim for damages against State Farm [US_STATE] Insurance Company"
click at [268, 64] on input "text" at bounding box center [269, 65] width 57 height 12
type input "1.00"
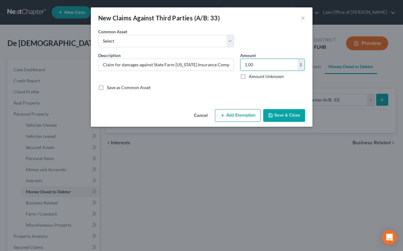
click at [236, 117] on button "Add Exemption" at bounding box center [238, 115] width 46 height 13
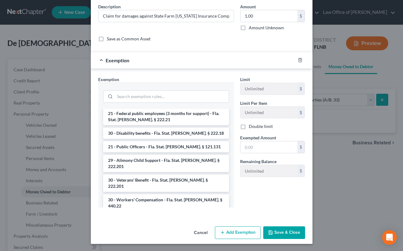
scroll to position [244, 0]
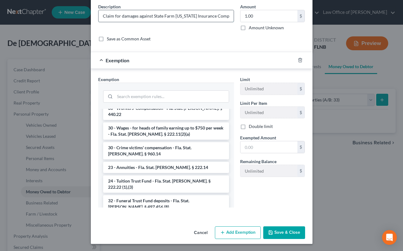
click at [228, 16] on input "Claim for damages against State Farm [US_STATE] Insurance Company" at bounding box center [166, 16] width 135 height 12
type input "Claim against State Farm [US_STATE] Insurance Company for failure to pay for da…"
click at [199, 94] on input "search" at bounding box center [172, 97] width 114 height 12
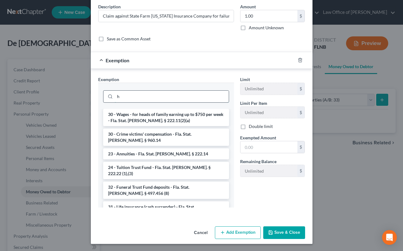
scroll to position [230, 0]
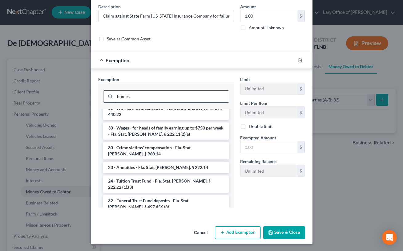
click at [192, 98] on input "homes" at bounding box center [172, 97] width 114 height 12
type input "homes"
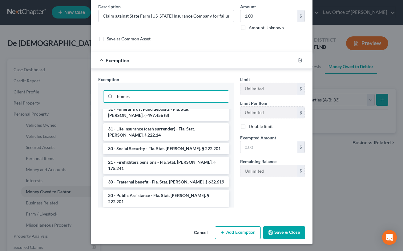
scroll to position [440, 0]
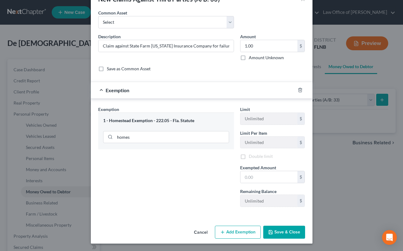
scroll to position [18, 0]
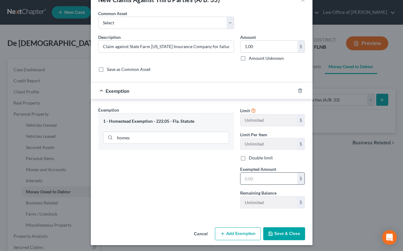
click at [243, 180] on input "text" at bounding box center [269, 179] width 57 height 12
type input "1.00"
click at [283, 234] on button "Save & Close" at bounding box center [284, 233] width 42 height 13
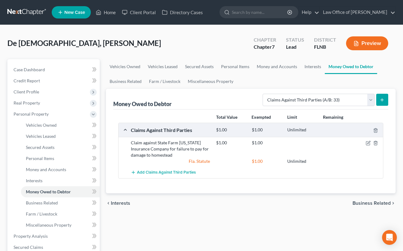
click at [8, 168] on div "Case Dashboard Payments Invoices Payments Payments Credit Report Client Profile…" at bounding box center [53, 219] width 92 height 320
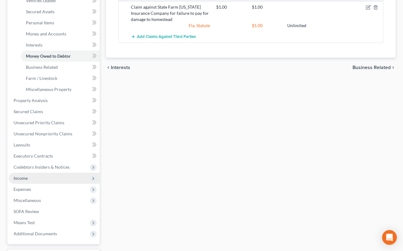
click at [21, 175] on span "Income" at bounding box center [21, 177] width 14 height 5
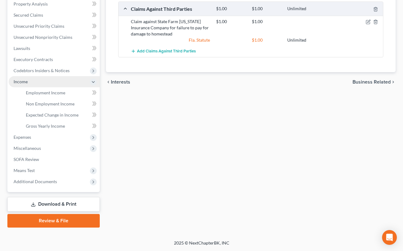
scroll to position [120, 0]
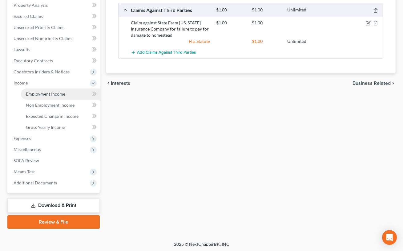
click at [63, 94] on span "Employment Income" at bounding box center [45, 93] width 39 height 5
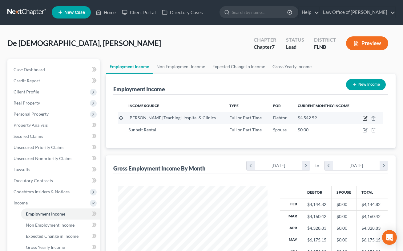
click at [366, 117] on icon "button" at bounding box center [365, 117] width 3 height 3
select select "0"
select select "9"
select select "2"
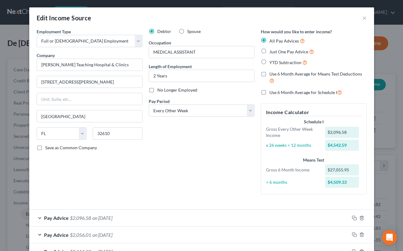
click at [270, 75] on label "Use 6 Month Average for Means Test Deductions" at bounding box center [318, 77] width 97 height 13
click at [272, 75] on input "Use 6 Month Average for Means Test Deductions" at bounding box center [274, 73] width 4 height 4
checkbox input "true"
click at [270, 93] on label "Use 6 Month Average for Schedule I" at bounding box center [306, 92] width 73 height 7
click at [272, 93] on input "Use 6 Month Average for Schedule I" at bounding box center [274, 91] width 4 height 4
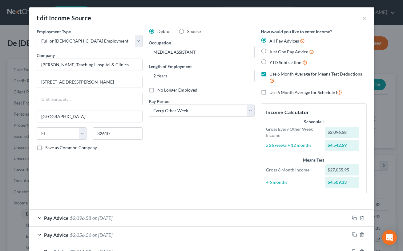
checkbox input "true"
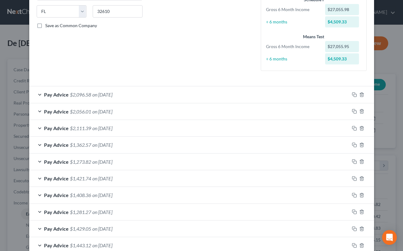
scroll to position [259, 0]
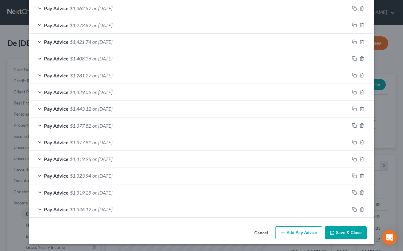
click at [331, 229] on button "Save & Close" at bounding box center [346, 232] width 42 height 13
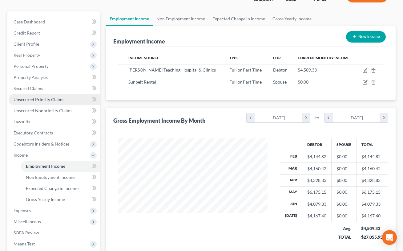
scroll to position [68, 0]
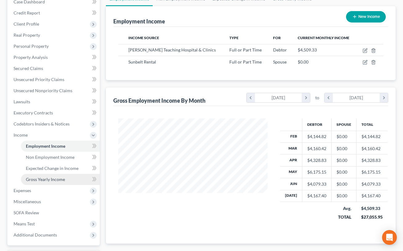
click at [58, 180] on span "Gross Yearly Income" at bounding box center [45, 179] width 39 height 5
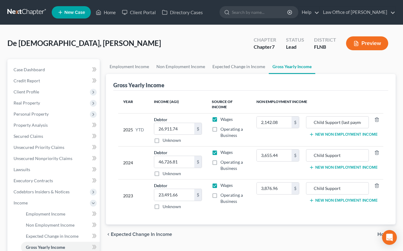
click at [400, 118] on div "De [DEMOGRAPHIC_DATA], [PERSON_NAME] Upgraded Chapter Chapter 7 Status Lead Dis…" at bounding box center [201, 193] width 403 height 336
drag, startPoint x: 180, startPoint y: 128, endPoint x: 185, endPoint y: 127, distance: 5.1
click at [185, 127] on input "26,911.74" at bounding box center [174, 129] width 40 height 12
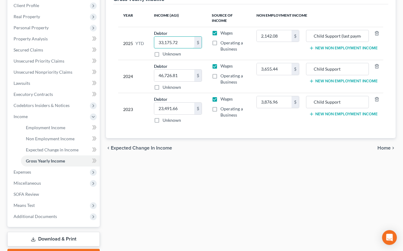
scroll to position [102, 0]
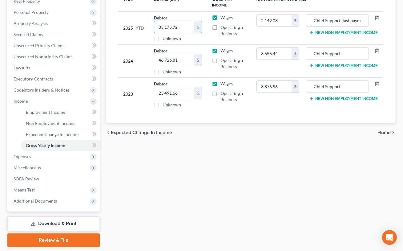
type input "33,175.72"
click at [382, 131] on span "Home" at bounding box center [384, 132] width 13 height 5
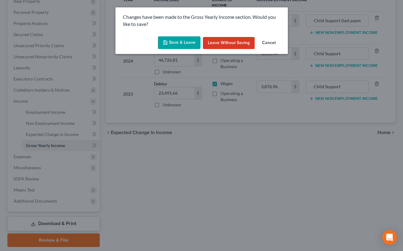
click at [187, 41] on button "Save & Leave" at bounding box center [179, 42] width 43 height 13
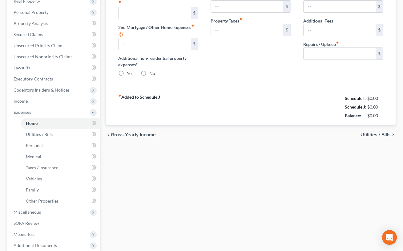
type input "721.73"
type input "0.00"
radio input "true"
type input "0.00"
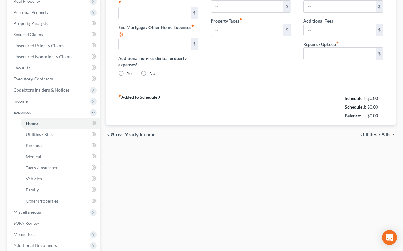
type input "0.00"
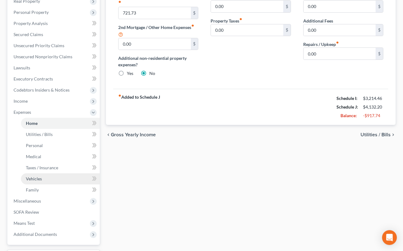
scroll to position [86, 0]
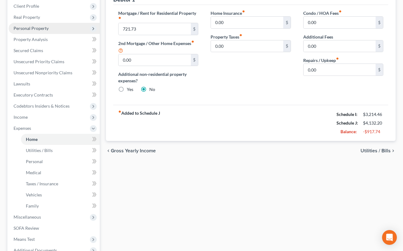
click at [36, 26] on span "Personal Property" at bounding box center [31, 28] width 35 height 5
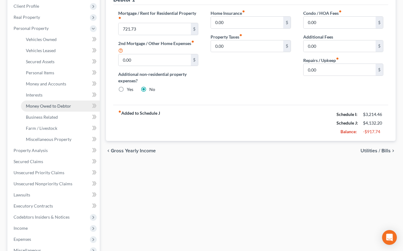
click at [55, 104] on span "Money Owed to Debtor" at bounding box center [48, 105] width 45 height 5
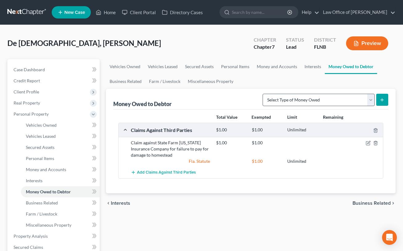
click at [171, 204] on div "chevron_left Interests Business Related chevron_right" at bounding box center [251, 203] width 290 height 20
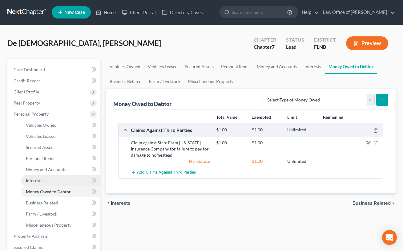
click at [36, 180] on span "Interests" at bounding box center [34, 180] width 17 height 5
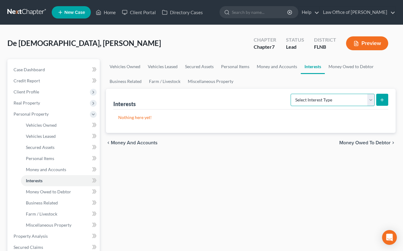
select select "ira"
click option "IRA (A/B: 21)" at bounding box center [0, 0] width 0 height 0
click at [380, 99] on icon "submit" at bounding box center [382, 99] width 5 height 5
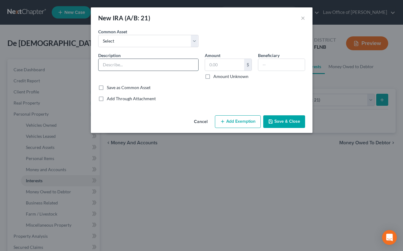
click at [164, 66] on input "text" at bounding box center [149, 65] width 100 height 12
type input "[PERSON_NAME] Teachng Hospital Matched Savings Plan"
click at [211, 65] on input "text" at bounding box center [224, 65] width 39 height 12
type input "1.00"
click at [230, 119] on button "Add Exemption" at bounding box center [238, 121] width 46 height 13
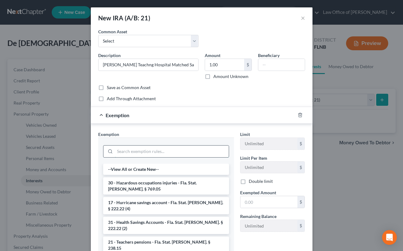
click at [192, 149] on input "search" at bounding box center [172, 151] width 114 height 12
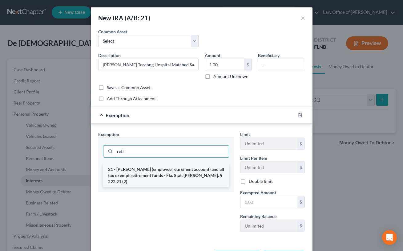
type input "reti"
click at [181, 170] on li "21 - [PERSON_NAME] (employee retirement account) and all tax exempt retirement …" at bounding box center [166, 175] width 126 height 23
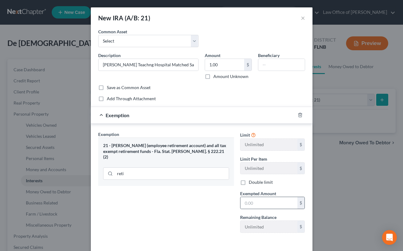
click at [240, 203] on div "$" at bounding box center [272, 203] width 65 height 12
click at [244, 203] on input "text" at bounding box center [269, 203] width 57 height 12
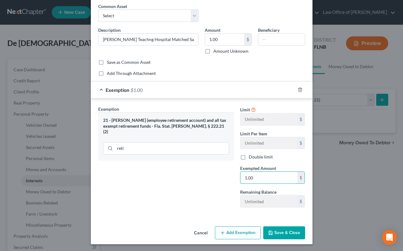
type input "1.00"
click at [277, 232] on button "Save & Close" at bounding box center [284, 232] width 42 height 13
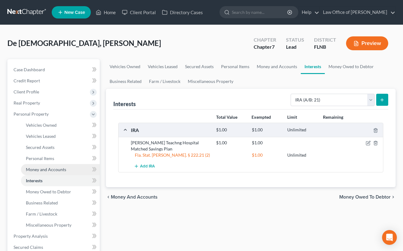
click at [49, 168] on span "Money and Accounts" at bounding box center [46, 169] width 40 height 5
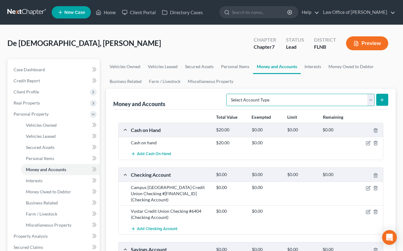
select select "other"
click option "Other (Credit Union, Health Savings Account, etc) (A/B: 17, SOFA: 20)" at bounding box center [0, 0] width 0 height 0
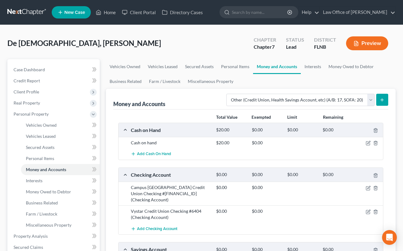
click at [381, 101] on icon "submit" at bounding box center [382, 99] width 5 height 5
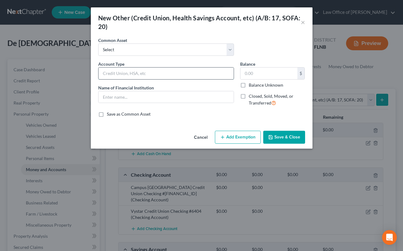
click at [181, 70] on input "text" at bounding box center [166, 73] width 135 height 12
click at [127, 73] on input "Health Care eimbursement" at bounding box center [166, 73] width 135 height 12
type input "Health Care Reimbursement"
click at [248, 74] on input "text" at bounding box center [269, 73] width 57 height 12
type input "1.00"
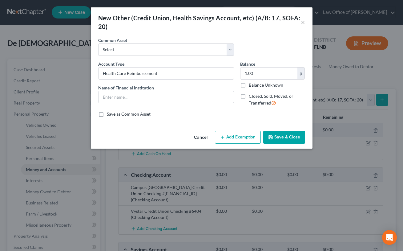
click at [250, 137] on button "Add Exemption" at bounding box center [238, 137] width 46 height 13
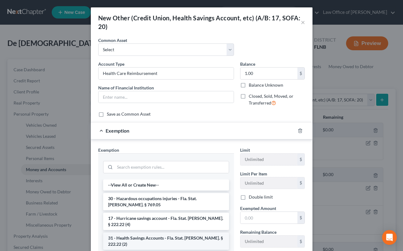
click at [180, 232] on li "31 - Health Savings Accounts - Fla. Stat. [PERSON_NAME]. § 222.22 (2)" at bounding box center [166, 240] width 126 height 17
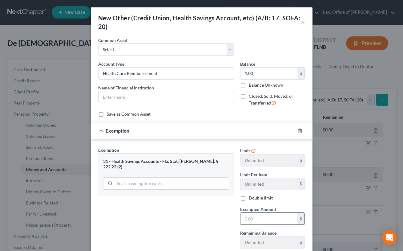
click at [243, 218] on input "text" at bounding box center [269, 219] width 57 height 12
type input "1.00"
drag, startPoint x: 164, startPoint y: 72, endPoint x: 94, endPoint y: 72, distance: 69.6
click at [99, 72] on input "Health Care Reimbursement" at bounding box center [166, 73] width 135 height 12
click at [199, 191] on div "Exemption Set must be selected for CA. Exemption * 31 - Health Savings Accounts…" at bounding box center [166, 200] width 142 height 107
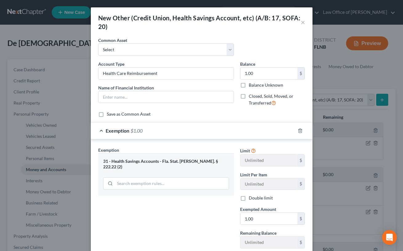
scroll to position [41, 0]
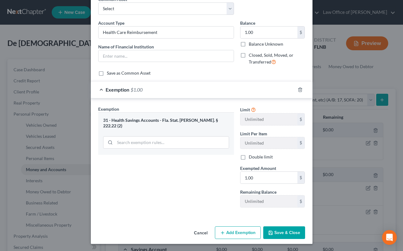
click at [290, 233] on button "Save & Close" at bounding box center [284, 232] width 42 height 13
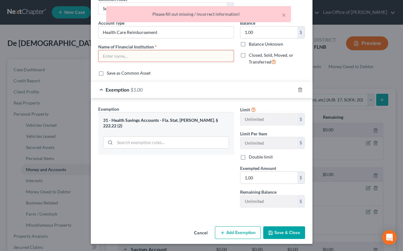
click at [140, 56] on input "text" at bounding box center [166, 56] width 135 height 12
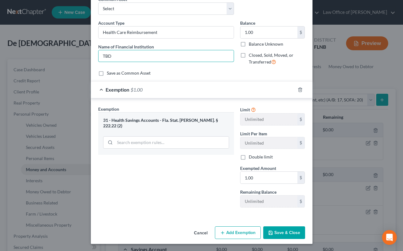
type input "TBD"
click at [279, 235] on button "Save & Close" at bounding box center [284, 232] width 42 height 13
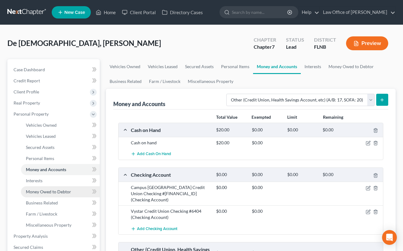
scroll to position [136, 0]
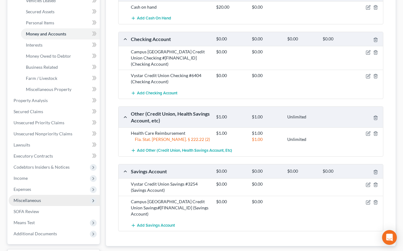
click at [36, 198] on span "Miscellaneous" at bounding box center [27, 200] width 27 height 5
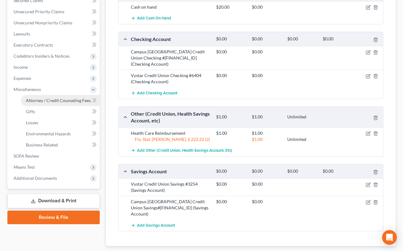
click at [65, 99] on span "Attorney / Credit Counseling Fees" at bounding box center [58, 100] width 65 height 5
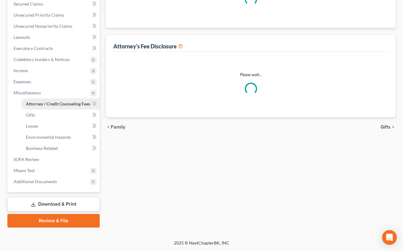
scroll to position [131, 0]
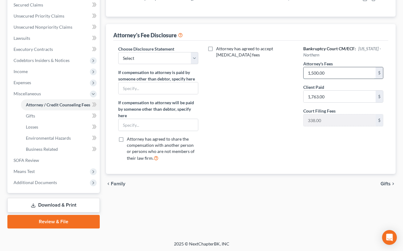
drag, startPoint x: 305, startPoint y: 73, endPoint x: 338, endPoint y: 71, distance: 32.4
click at [338, 71] on input "1,500.00" at bounding box center [340, 73] width 72 height 12
type input "1,350.00"
select select "5"
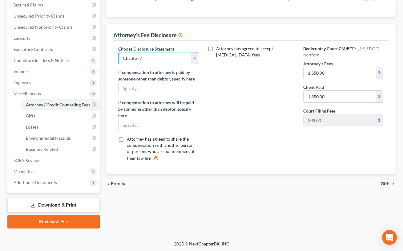
click option "Chapter 7" at bounding box center [0, 0] width 0 height 0
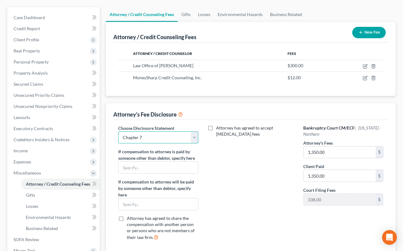
scroll to position [30, 0]
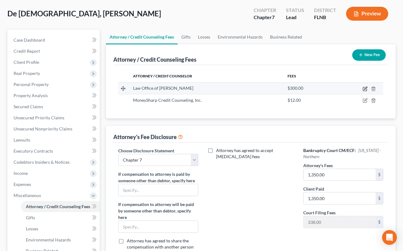
click at [365, 90] on icon "button" at bounding box center [365, 88] width 5 height 5
select select "9"
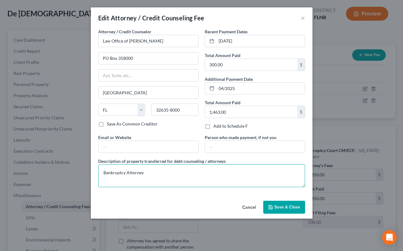
drag, startPoint x: 103, startPoint y: 172, endPoint x: 173, endPoint y: 172, distance: 69.3
click at [173, 172] on textarea "Bankruptcy Attorney" at bounding box center [201, 175] width 207 height 23
type textarea "Attorneys fee $1,350.00; filing fee $338.00; costs $75.00"
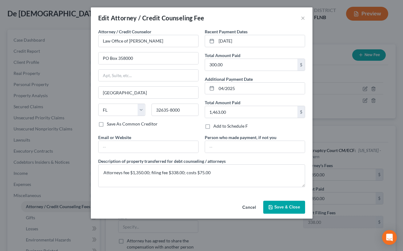
click at [287, 211] on button "Save & Close" at bounding box center [284, 207] width 42 height 13
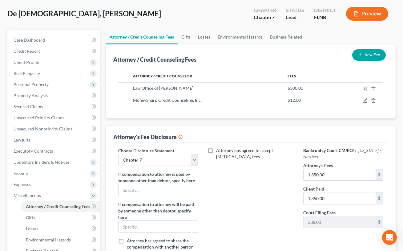
scroll to position [131, 0]
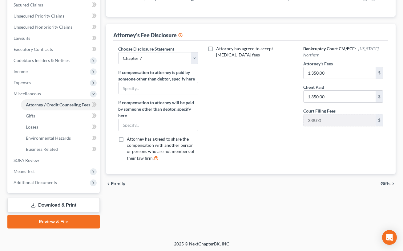
click at [386, 182] on span "Gifts" at bounding box center [386, 183] width 10 height 5
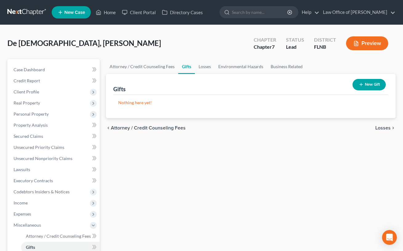
scroll to position [131, 0]
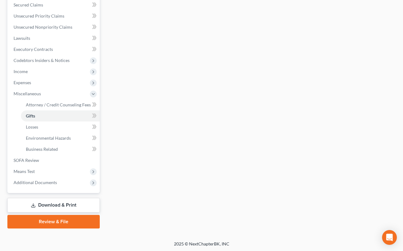
click at [47, 202] on link "Download & Print" at bounding box center [53, 205] width 92 height 14
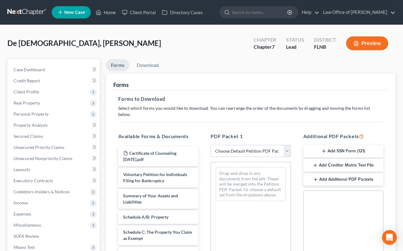
select select "5"
click option "Draft petiton, schedules & means test" at bounding box center [0, 0] width 0 height 0
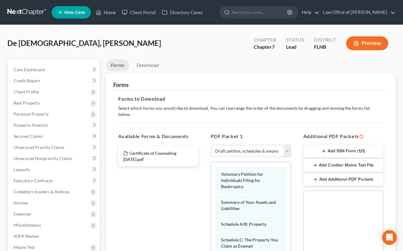
scroll to position [129, 0]
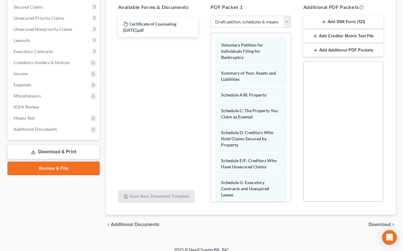
click at [379, 222] on span "Download" at bounding box center [380, 224] width 22 height 5
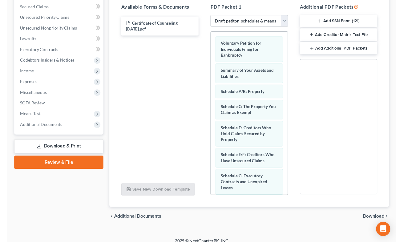
scroll to position [76, 0]
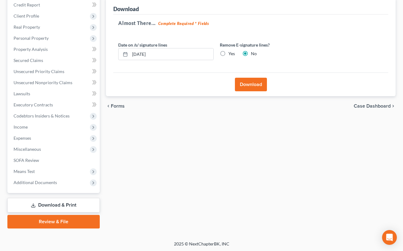
click at [229, 53] on label "Yes" at bounding box center [232, 54] width 6 height 6
click at [231, 53] on input "Yes" at bounding box center [233, 53] width 4 height 4
radio input "true"
radio input "false"
click at [243, 87] on button "Download" at bounding box center [251, 85] width 32 height 14
